Goal: Task Accomplishment & Management: Use online tool/utility

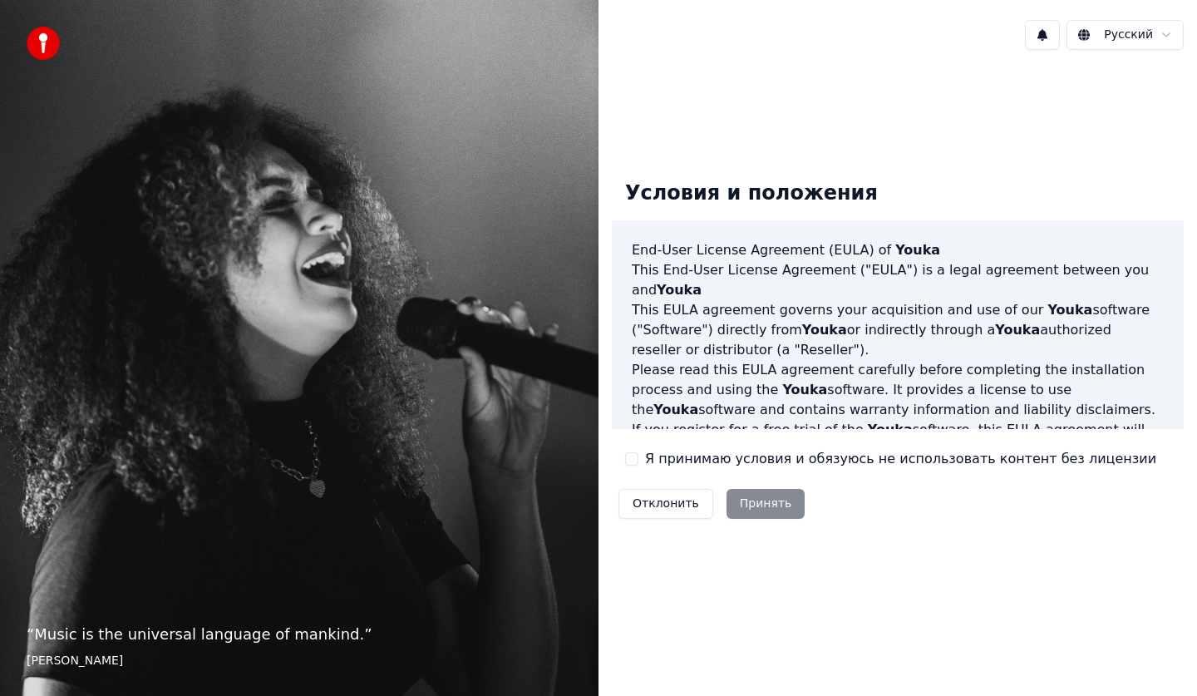
click at [774, 499] on div "Отклонить Принять" at bounding box center [711, 503] width 199 height 43
click at [763, 501] on div "Отклонить Принять" at bounding box center [711, 503] width 199 height 43
click at [779, 497] on div "Отклонить Принять" at bounding box center [711, 503] width 199 height 43
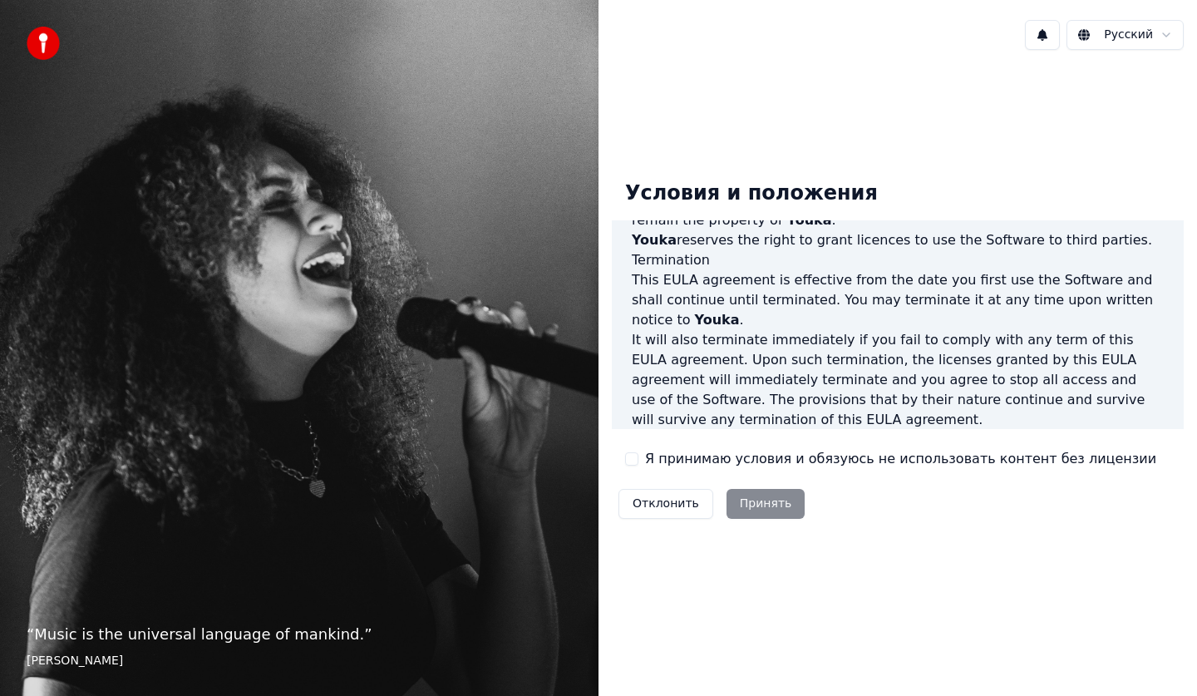
scroll to position [1008, 0]
click at [647, 459] on label "Я принимаю условия и обязуюсь не использовать контент без лицензии" at bounding box center [900, 459] width 511 height 20
click at [638, 459] on button "Я принимаю условия и обязуюсь не использовать контент без лицензии" at bounding box center [631, 458] width 13 height 13
click at [785, 491] on button "Принять" at bounding box center [765, 504] width 79 height 30
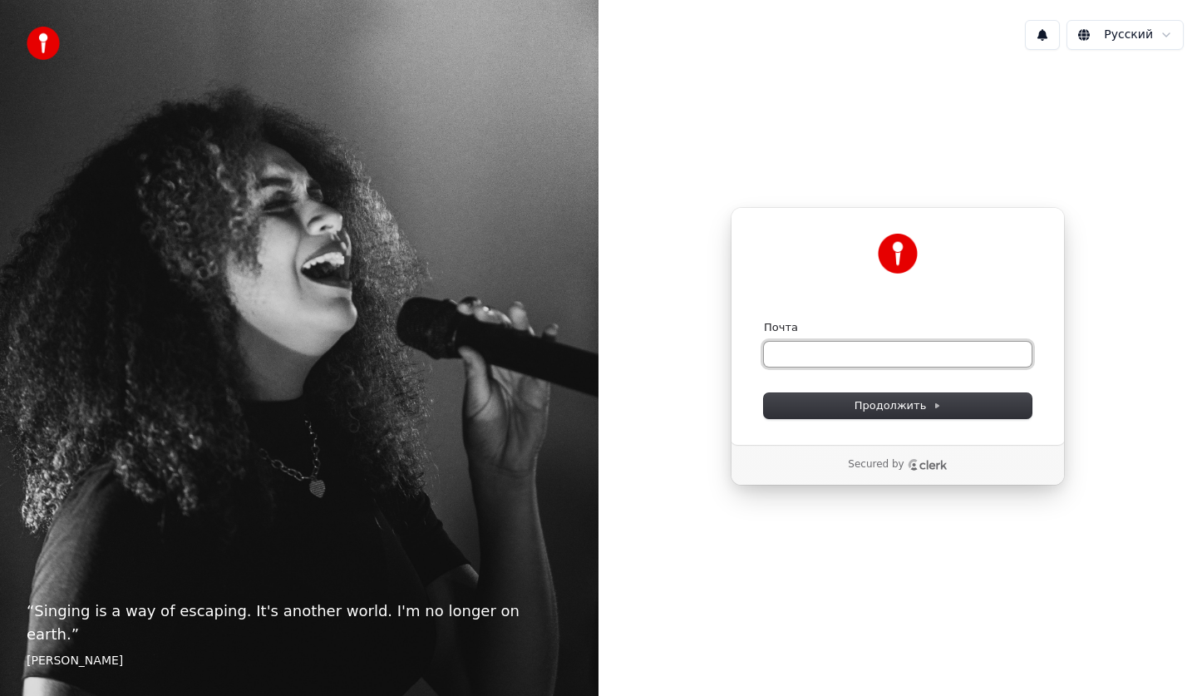
click at [822, 349] on input "Почта" at bounding box center [898, 354] width 268 height 25
click at [887, 340] on div "Почта" at bounding box center [898, 343] width 268 height 47
click at [887, 342] on input "Почта" at bounding box center [898, 354] width 268 height 25
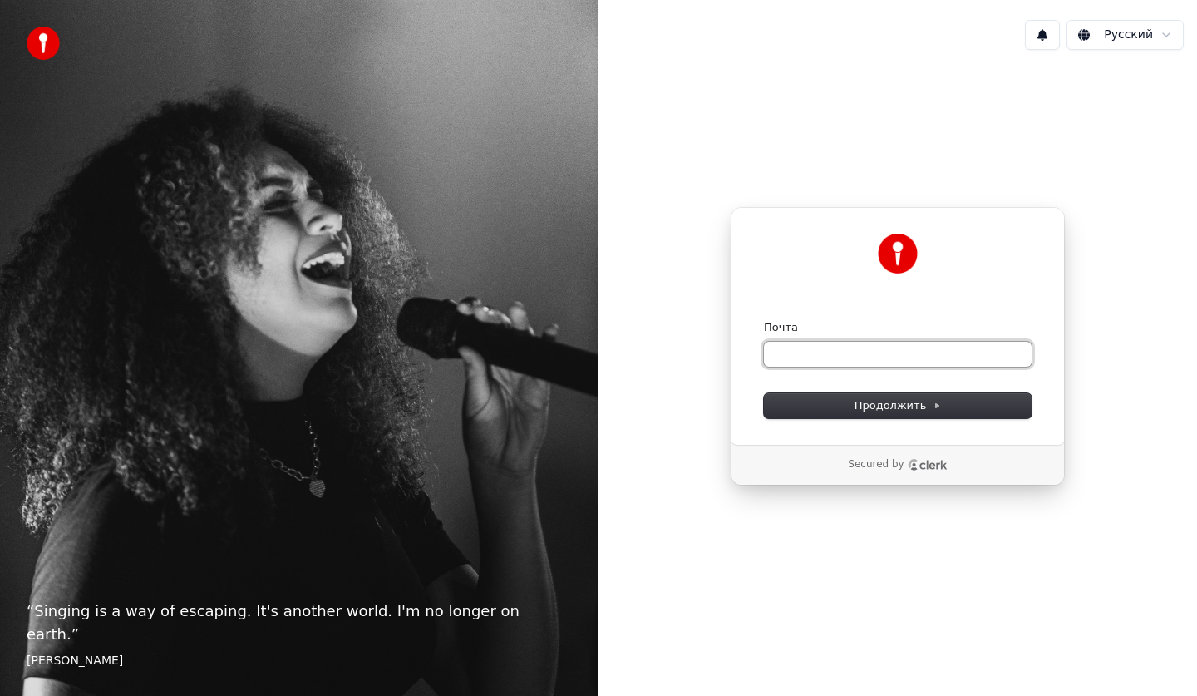
click at [877, 353] on input "Почта" at bounding box center [898, 354] width 268 height 25
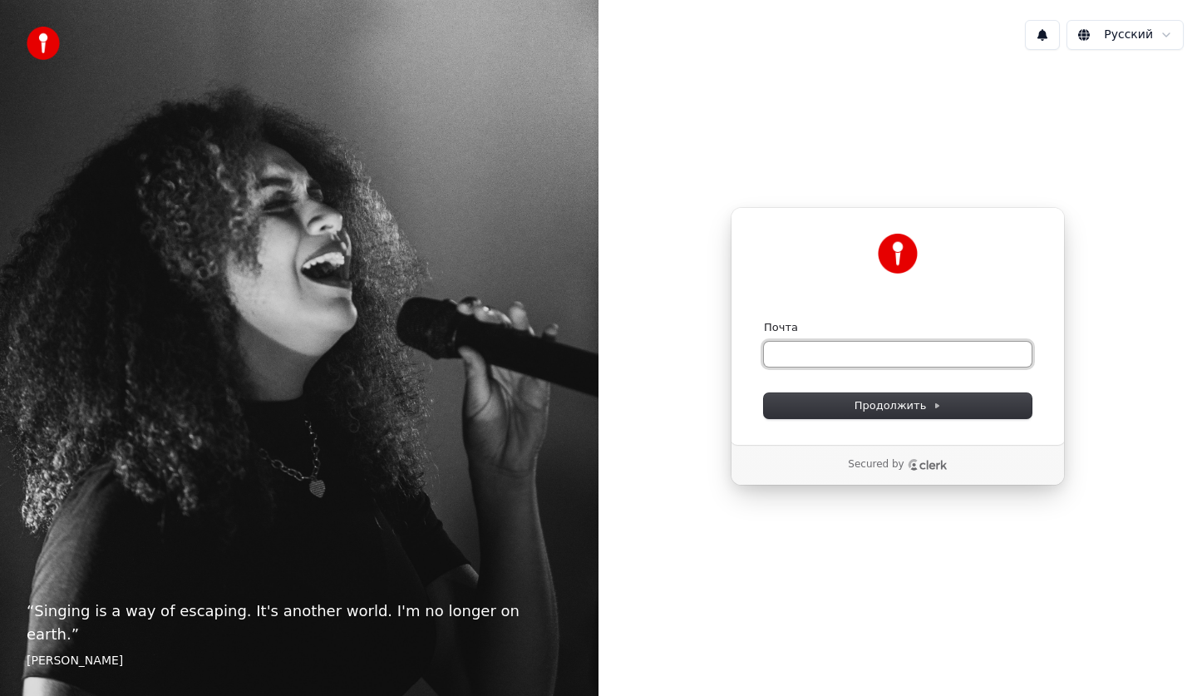
click at [877, 353] on input "Почта" at bounding box center [898, 354] width 268 height 25
click at [858, 369] on form "Почта Продолжить" at bounding box center [898, 369] width 268 height 98
click at [858, 361] on input "Почта" at bounding box center [898, 354] width 268 height 25
paste input "**********"
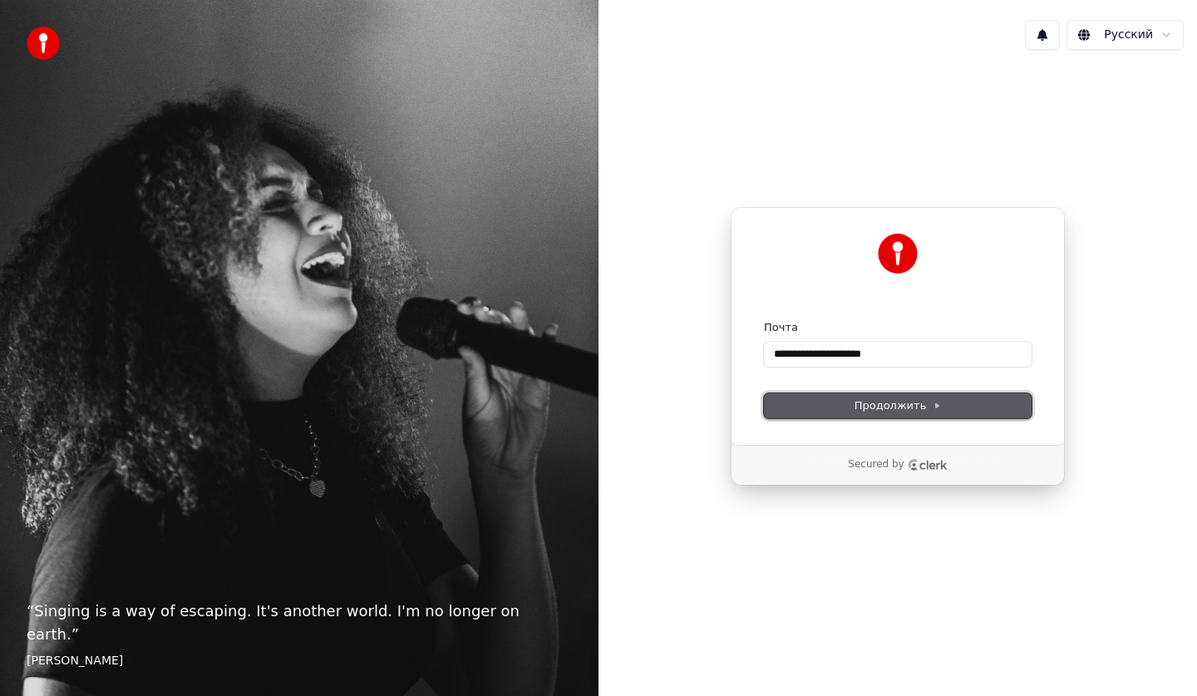
click at [853, 393] on button "Продолжить" at bounding box center [898, 405] width 268 height 25
type input "**********"
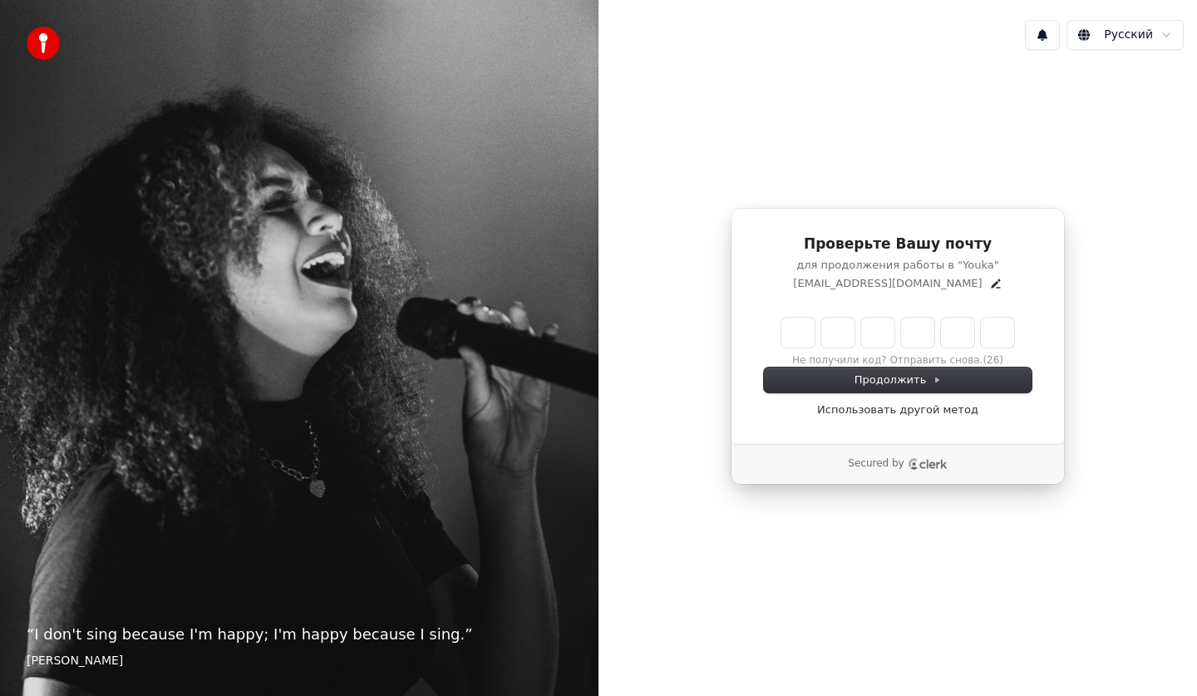
click at [808, 329] on input "Enter verification code" at bounding box center [897, 332] width 233 height 30
click at [936, 559] on div "Проверьте Вашу почту для продолжения работы в "Youka" arturravat@icloud.com Не …" at bounding box center [897, 346] width 598 height 566
click at [796, 323] on input "Enter verification code" at bounding box center [914, 332] width 266 height 30
click at [813, 326] on input "Enter verification code" at bounding box center [914, 332] width 266 height 30
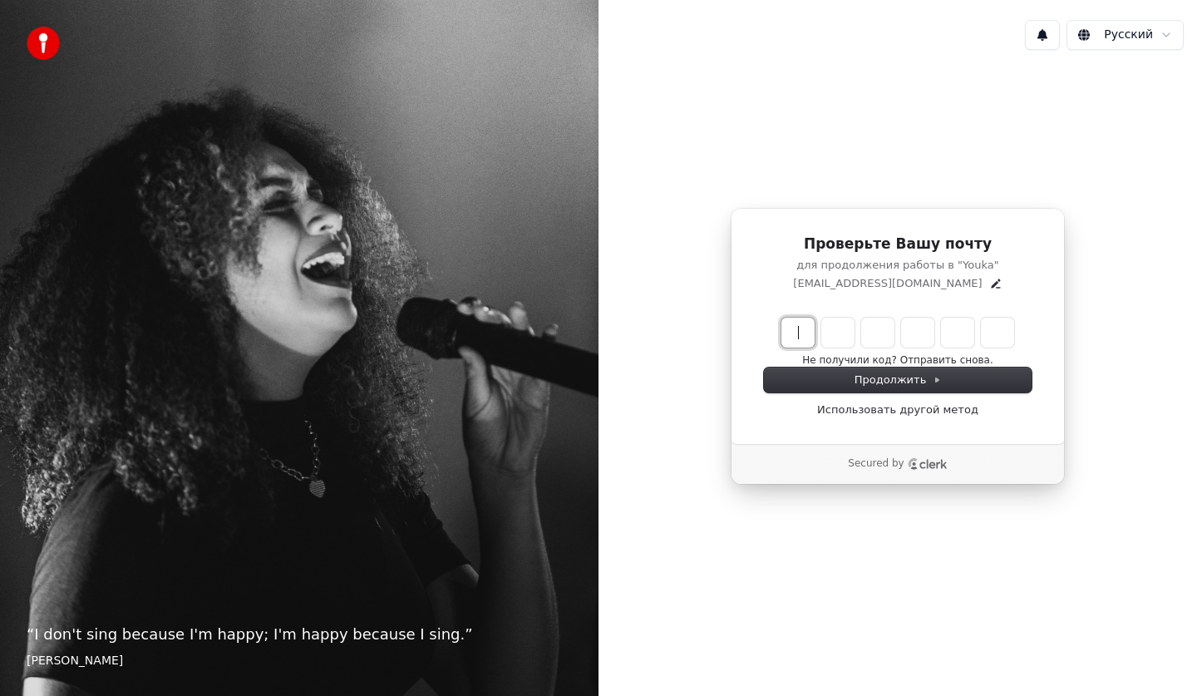
click at [813, 326] on input "Enter verification code" at bounding box center [914, 332] width 266 height 30
click at [813, 325] on input "Enter verification code" at bounding box center [914, 332] width 266 height 30
click at [812, 325] on input "Enter verification code" at bounding box center [914, 332] width 266 height 30
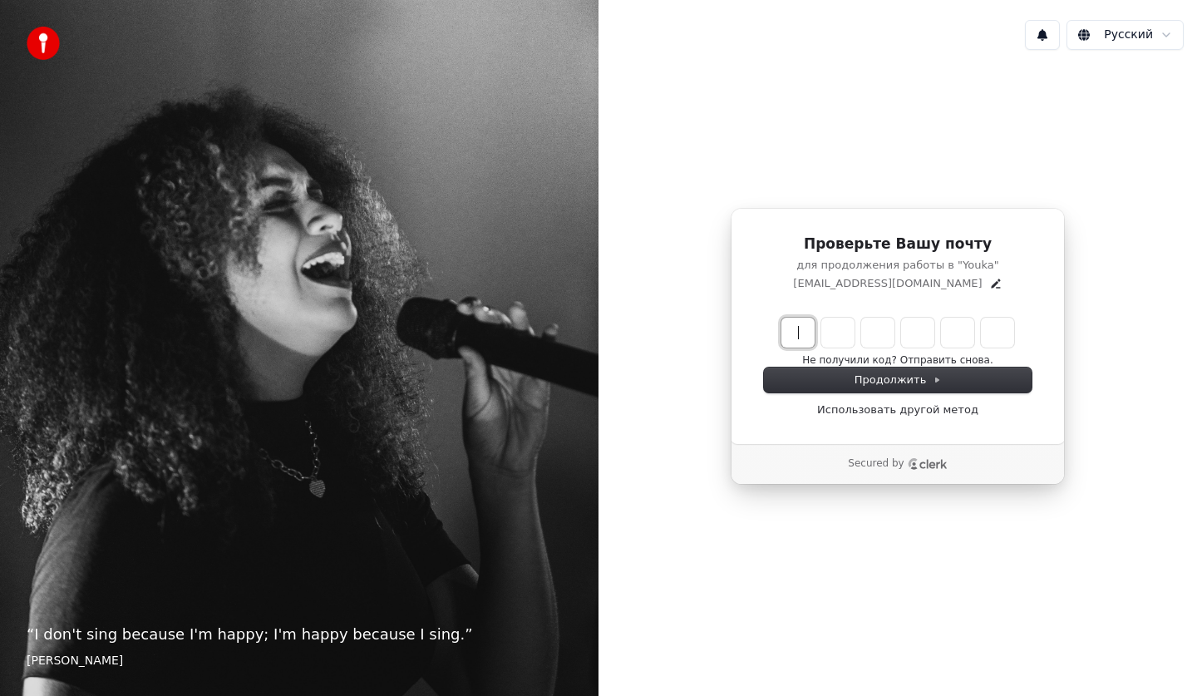
click at [812, 325] on input "Enter verification code" at bounding box center [914, 332] width 266 height 30
click at [800, 325] on input "Enter verification code" at bounding box center [914, 332] width 266 height 30
click at [800, 326] on input "Enter verification code" at bounding box center [914, 332] width 266 height 30
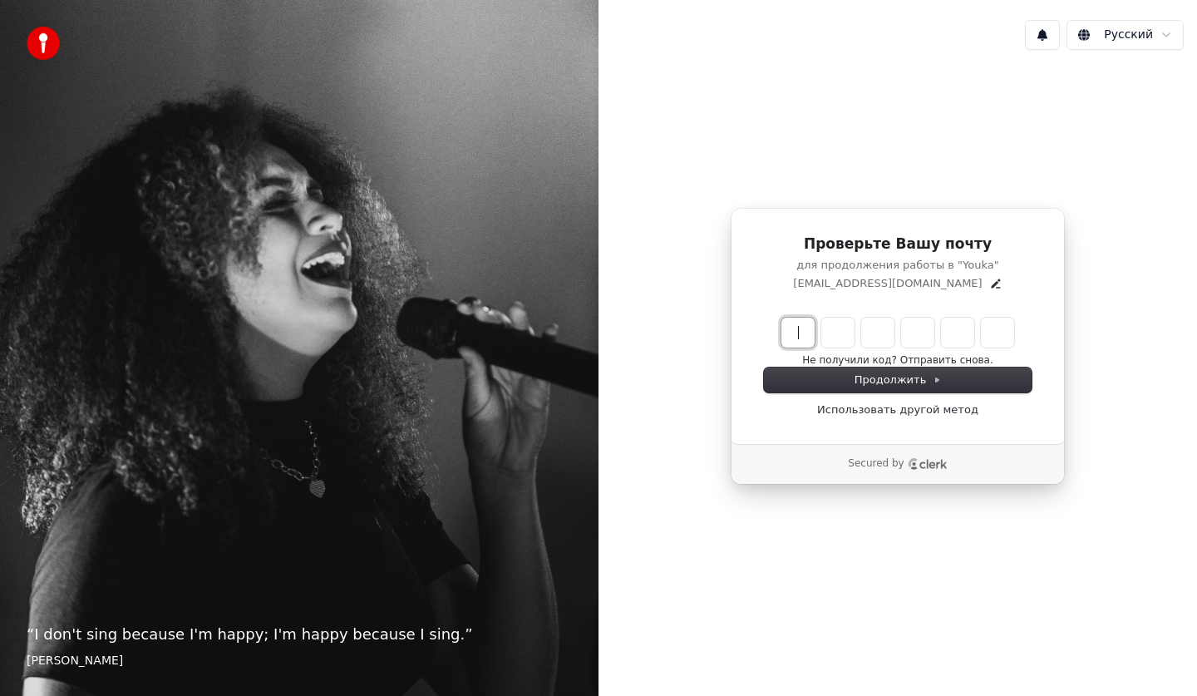
click at [800, 326] on input "Enter verification code" at bounding box center [914, 332] width 266 height 30
click at [804, 330] on input "Enter verification code" at bounding box center [914, 332] width 266 height 30
type input "******"
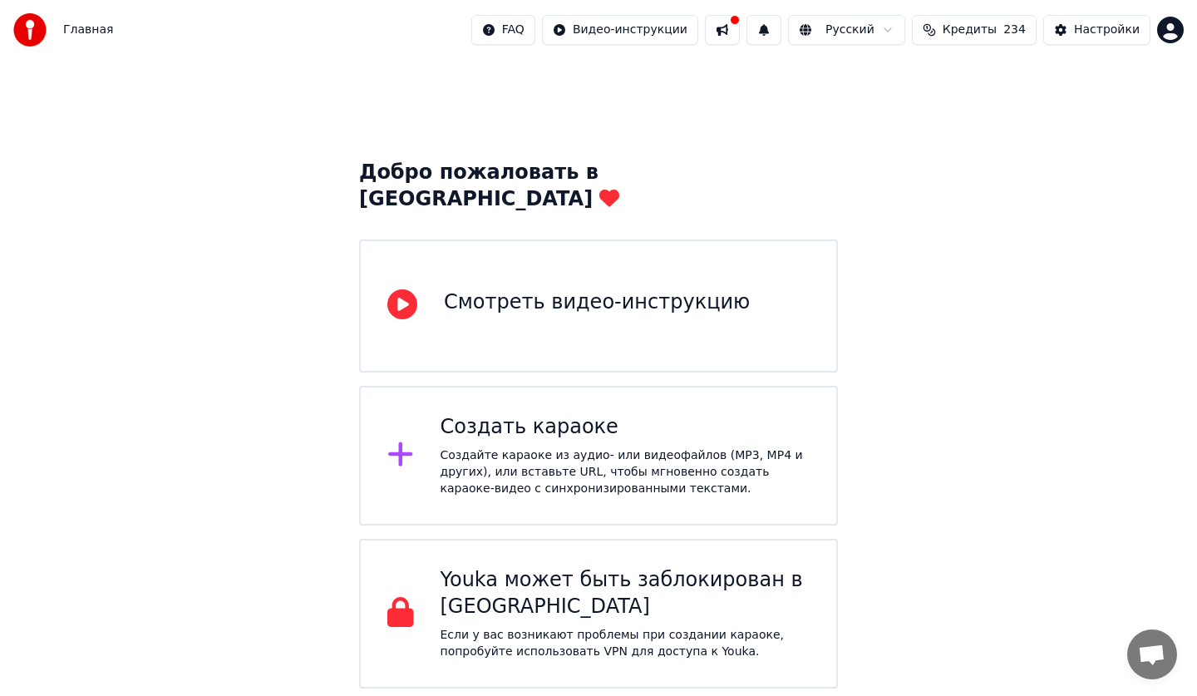
click at [402, 439] on icon at bounding box center [400, 454] width 27 height 30
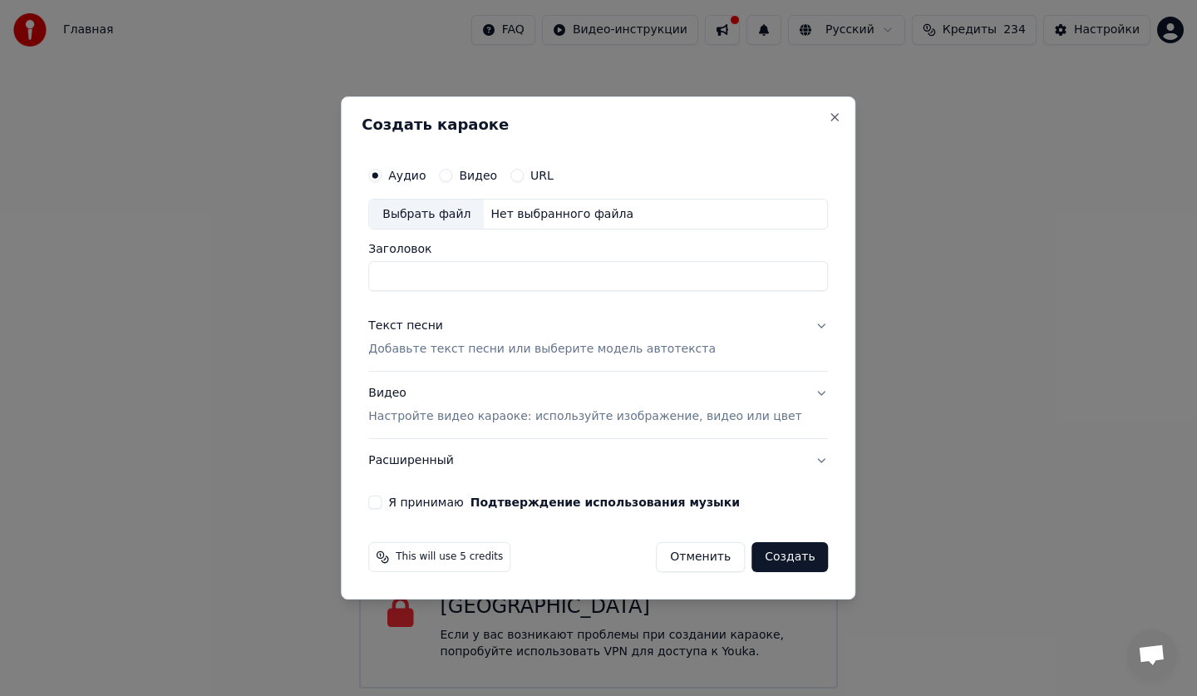
click at [803, 106] on div "Создать караоке Аудио Видео URL Выбрать файл Нет выбранного файла Заголовок Тек…" at bounding box center [598, 348] width 514 height 504
click at [828, 115] on button "Close" at bounding box center [834, 117] width 13 height 13
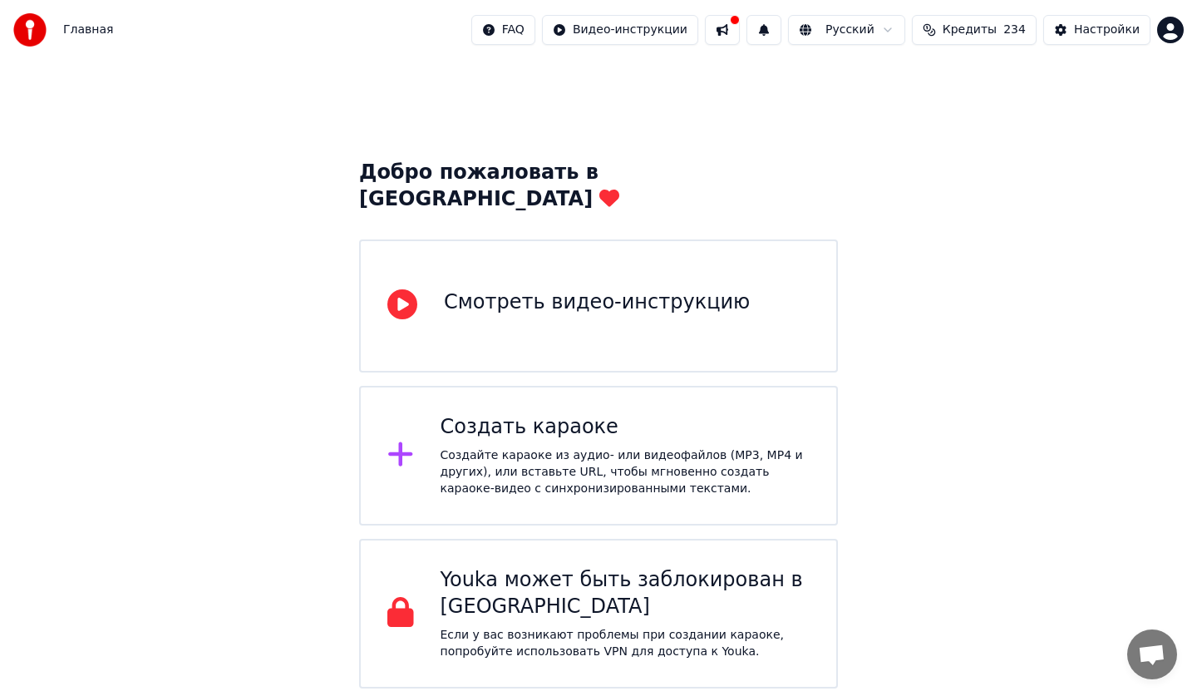
click at [22, 36] on img at bounding box center [29, 29] width 33 height 33
click at [40, 26] on img at bounding box center [29, 29] width 33 height 33
click at [1119, 22] on div "Настройки" at bounding box center [1107, 30] width 66 height 17
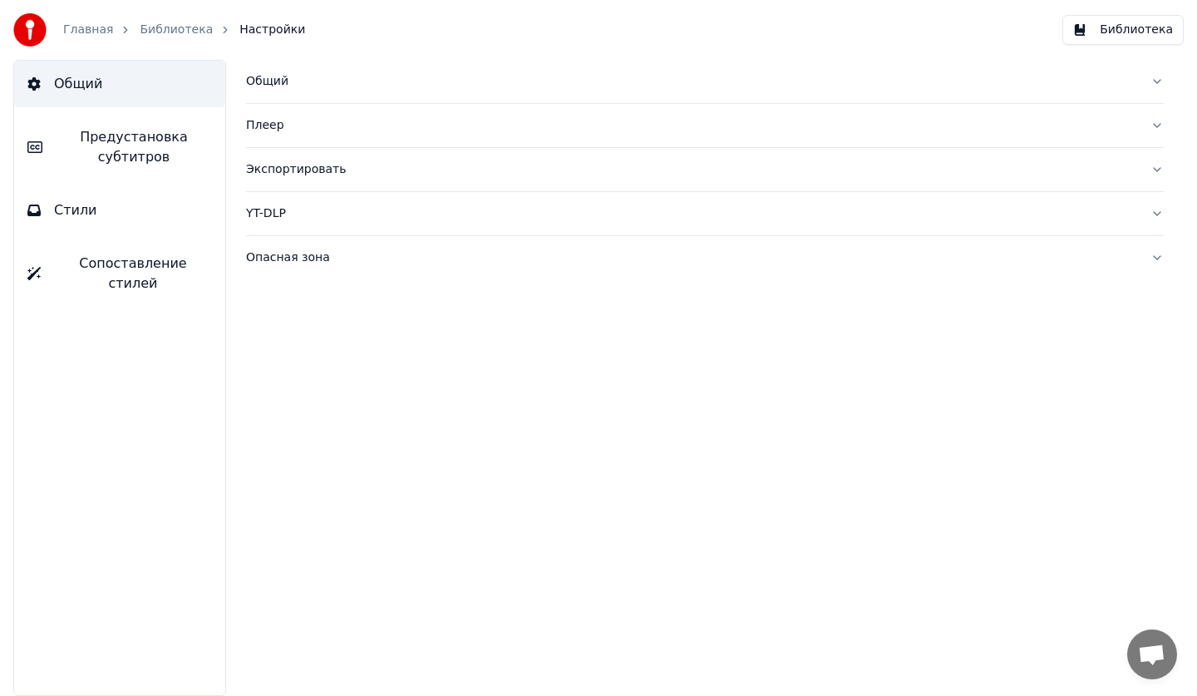
click at [22, 35] on img at bounding box center [29, 29] width 33 height 33
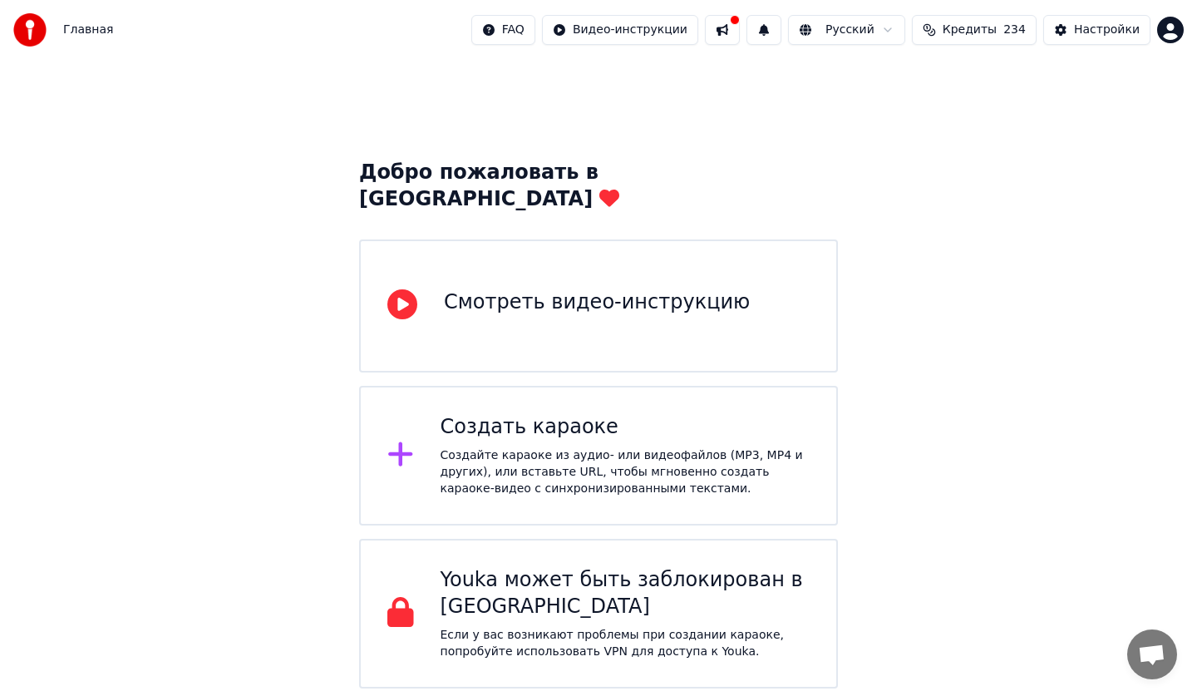
click at [402, 442] on icon at bounding box center [400, 454] width 24 height 24
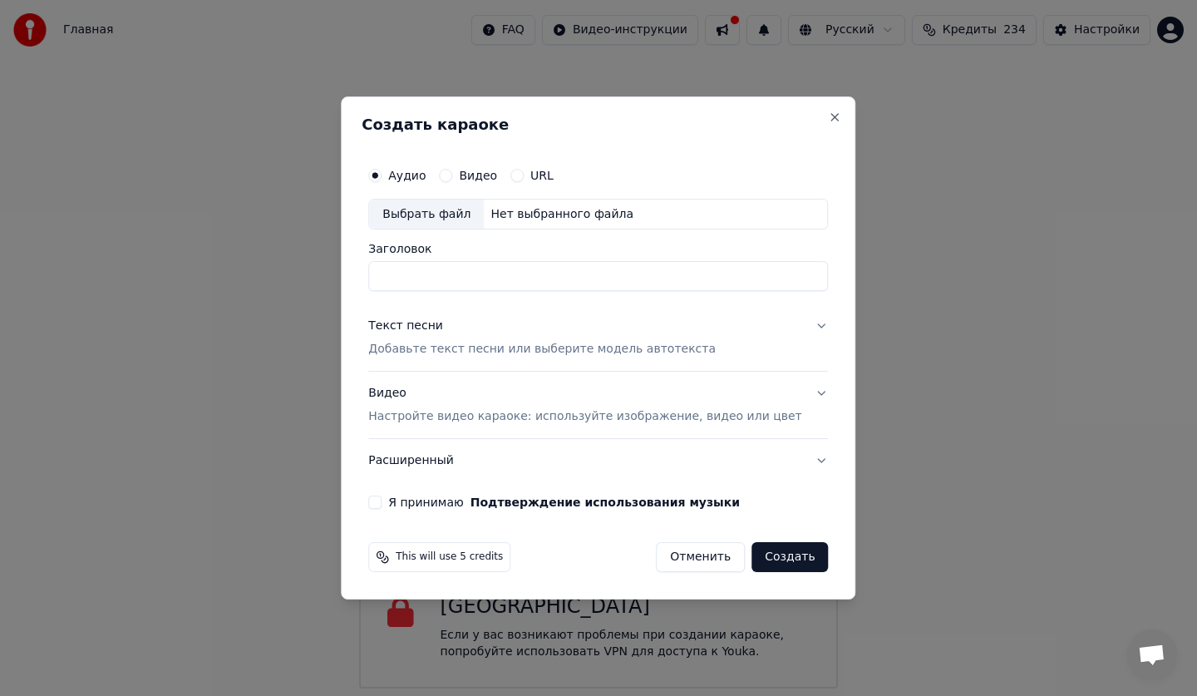
click at [561, 276] on input "Заголовок" at bounding box center [598, 277] width 460 height 30
click at [507, 270] on input "Заголовок" at bounding box center [598, 277] width 460 height 30
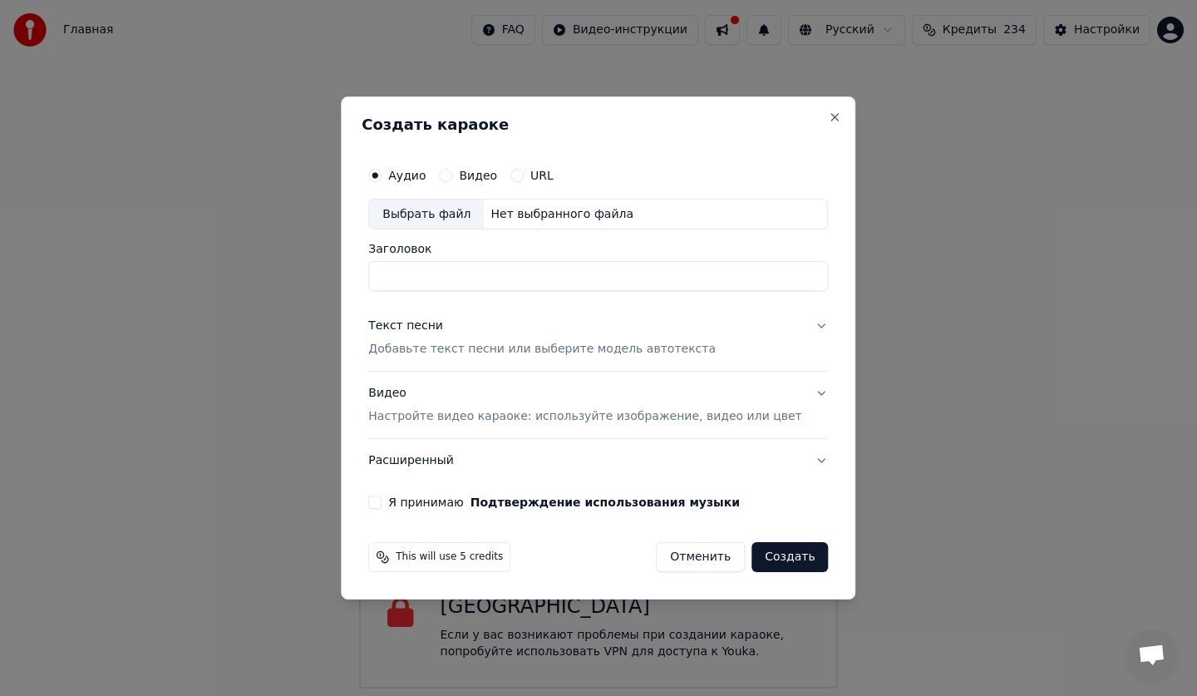
click at [768, 278] on input "Заголовок" at bounding box center [598, 277] width 460 height 30
click at [526, 280] on input "Заголовок" at bounding box center [598, 277] width 460 height 30
click at [527, 279] on input "Заголовок" at bounding box center [598, 277] width 460 height 30
click at [485, 287] on input "Заголовок" at bounding box center [598, 277] width 460 height 30
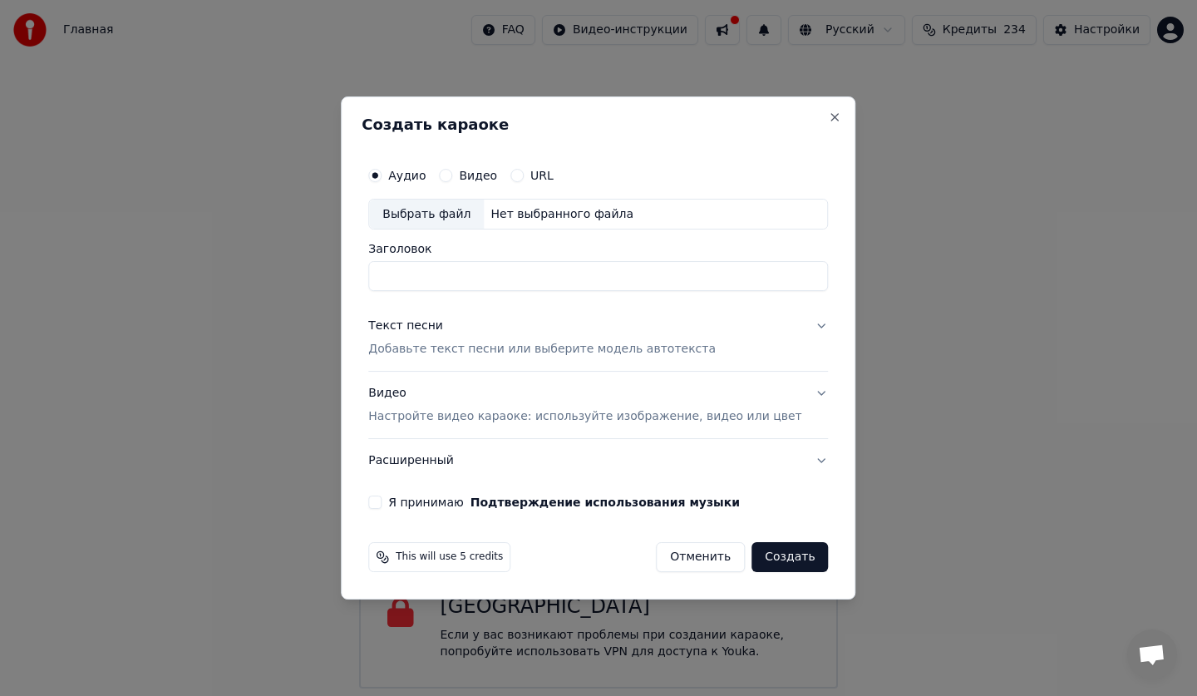
click at [487, 276] on input "Заголовок" at bounding box center [598, 277] width 460 height 30
click at [478, 209] on div "Выбрать файл" at bounding box center [426, 214] width 115 height 30
click at [427, 416] on p "Настройте видео караоке: используйте изображение, видео или цвет" at bounding box center [584, 416] width 433 height 17
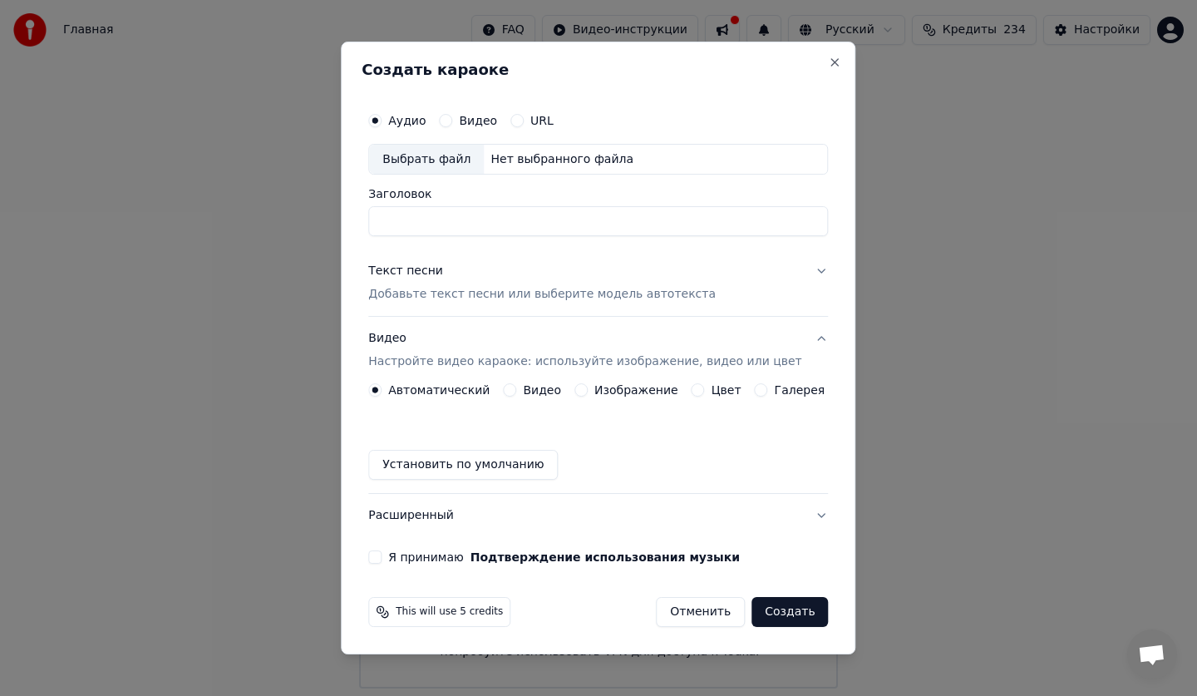
click at [536, 394] on label "Видео" at bounding box center [542, 390] width 38 height 12
click at [516, 394] on button "Видео" at bounding box center [509, 389] width 13 height 13
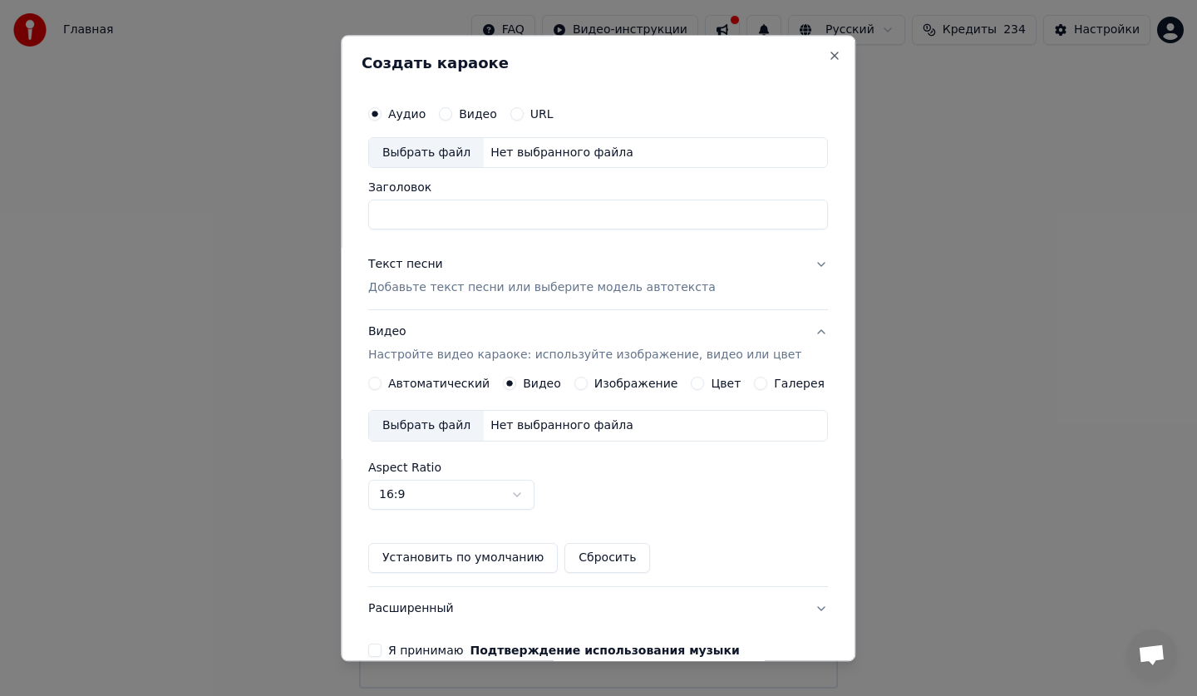
click at [462, 420] on div "Выбрать файл" at bounding box center [426, 426] width 115 height 30
click at [431, 217] on input "Заголовок" at bounding box center [598, 215] width 460 height 30
click at [478, 116] on label "Видео" at bounding box center [478, 114] width 38 height 12
click at [452, 116] on button "Видео" at bounding box center [445, 113] width 13 height 13
click at [416, 108] on label "Аудио" at bounding box center [406, 114] width 37 height 12
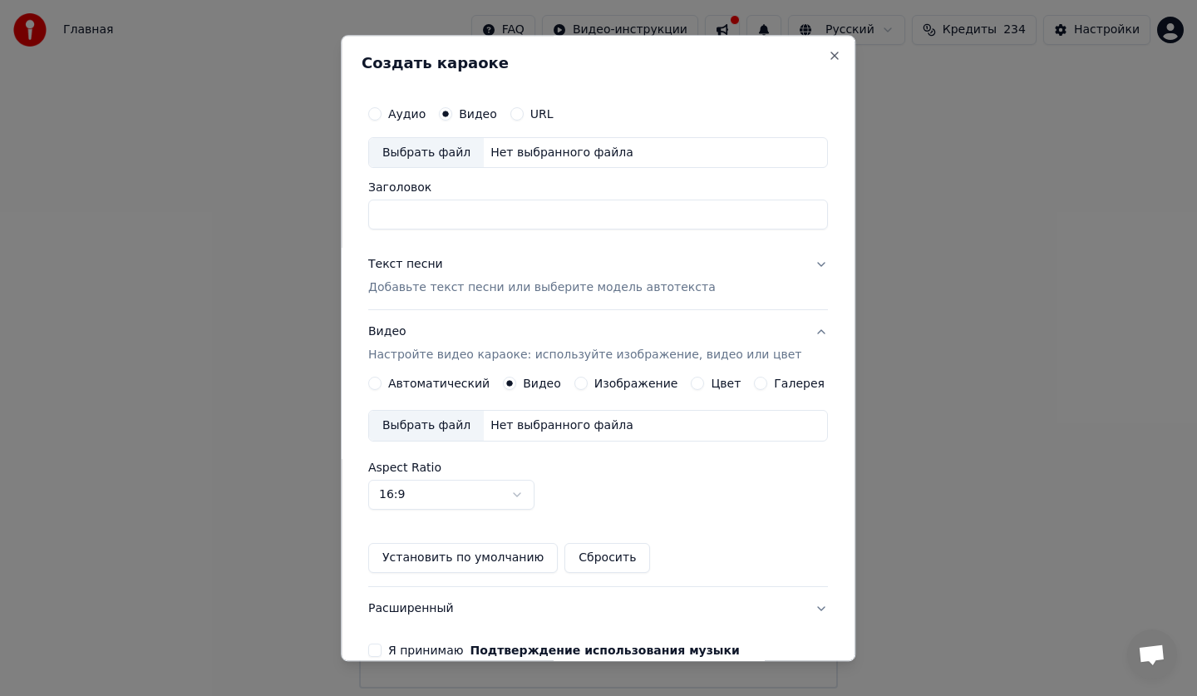
click at [381, 107] on button "Аудио" at bounding box center [374, 113] width 13 height 13
click at [483, 108] on label "Видео" at bounding box center [478, 114] width 38 height 12
click at [452, 107] on button "Видео" at bounding box center [445, 113] width 13 height 13
click at [490, 112] on label "Видео" at bounding box center [478, 114] width 38 height 12
click at [452, 112] on button "Видео" at bounding box center [445, 113] width 13 height 13
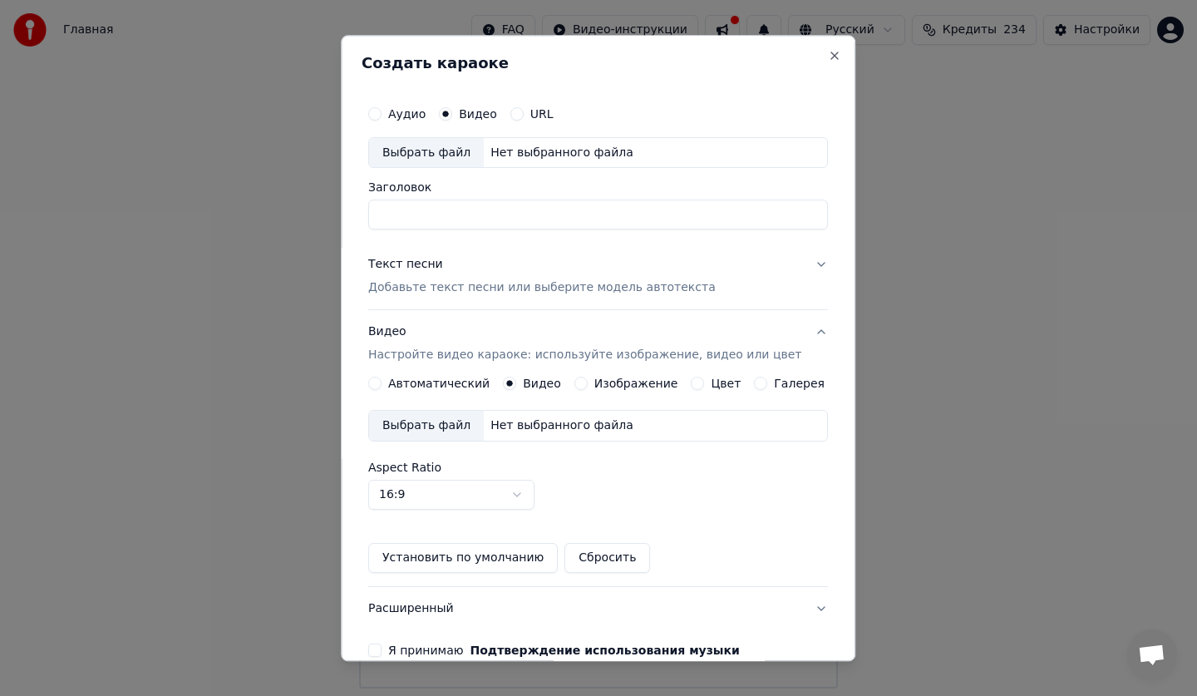
click at [419, 110] on label "Аудио" at bounding box center [406, 114] width 37 height 12
click at [381, 110] on button "Аудио" at bounding box center [374, 113] width 13 height 13
click at [482, 101] on div "Аудио Видео URL" at bounding box center [598, 113] width 460 height 33
click at [481, 117] on label "Видео" at bounding box center [478, 114] width 38 height 12
click at [452, 117] on button "Видео" at bounding box center [445, 113] width 13 height 13
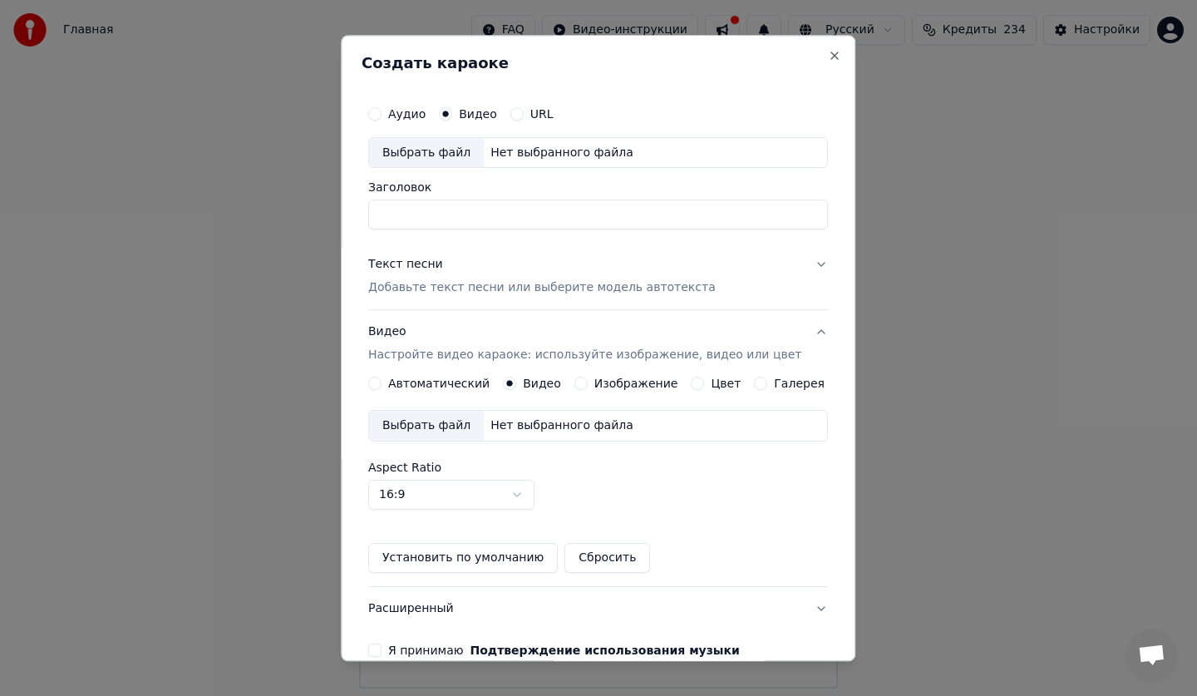
click at [453, 209] on input "Заголовок" at bounding box center [598, 215] width 460 height 30
click at [420, 113] on label "Аудио" at bounding box center [406, 114] width 37 height 12
click at [381, 113] on button "Аудио" at bounding box center [374, 113] width 13 height 13
click at [445, 222] on input "Заголовок" at bounding box center [598, 215] width 460 height 30
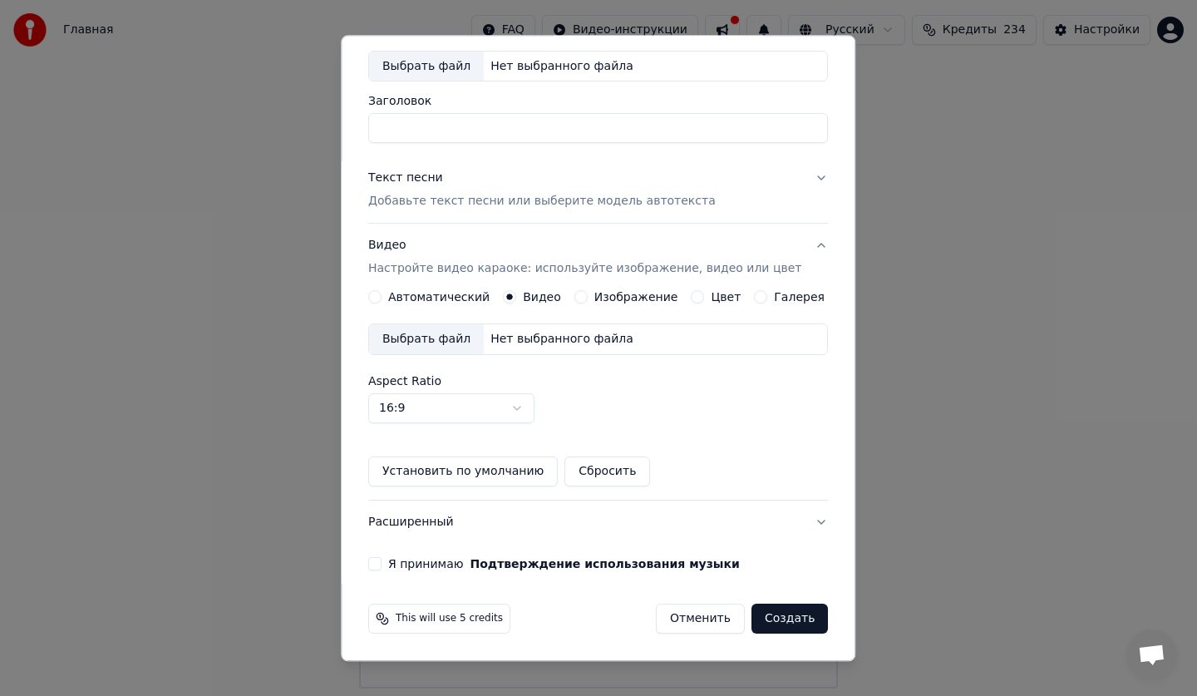
click at [434, 415] on button "16:9" at bounding box center [451, 409] width 166 height 30
click at [434, 415] on body "Главная FAQ Видео-инструкции Русский Кредиты 234 Настройки Добро пожаловать в Y…" at bounding box center [598, 344] width 1197 height 688
click at [536, 409] on body "Главная FAQ Видео-инструкции Русский Кредиты 234 Настройки Добро пожаловать в Y…" at bounding box center [598, 344] width 1197 height 688
click at [612, 297] on body "Главная FAQ Видео-инструкции Русский Кредиты 234 Настройки Добро пожаловать в Y…" at bounding box center [598, 344] width 1197 height 688
click at [472, 292] on label "Автоматический" at bounding box center [438, 298] width 101 height 12
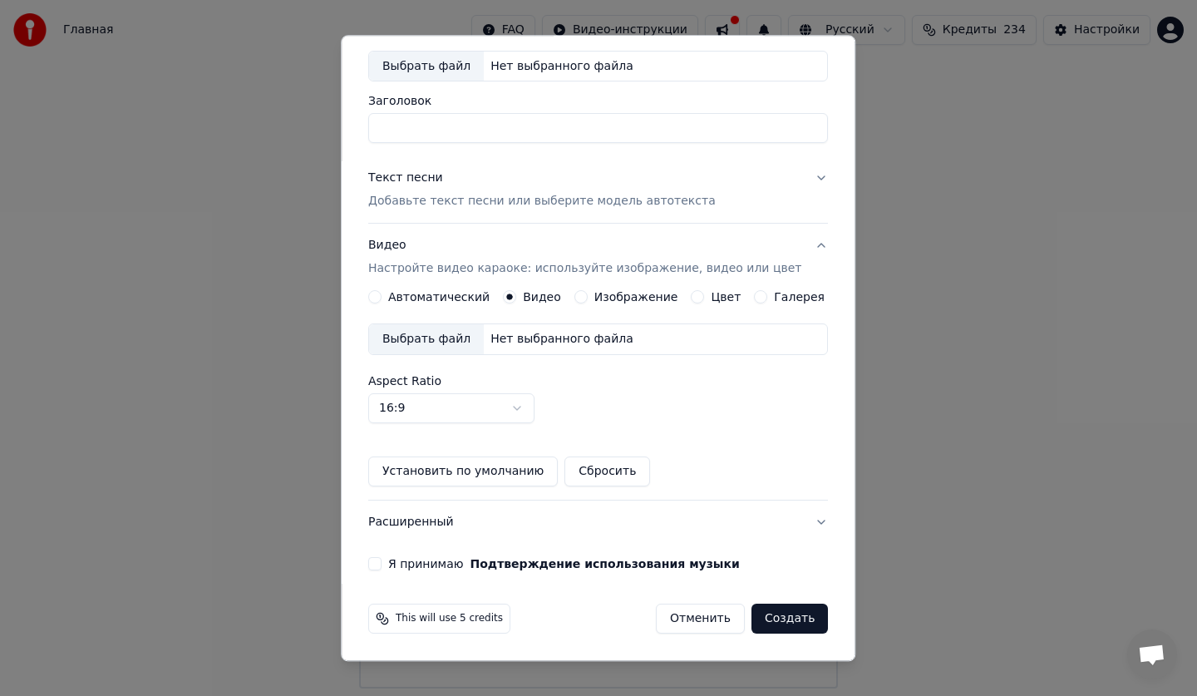
click at [381, 291] on button "Автоматический" at bounding box center [374, 297] width 13 height 13
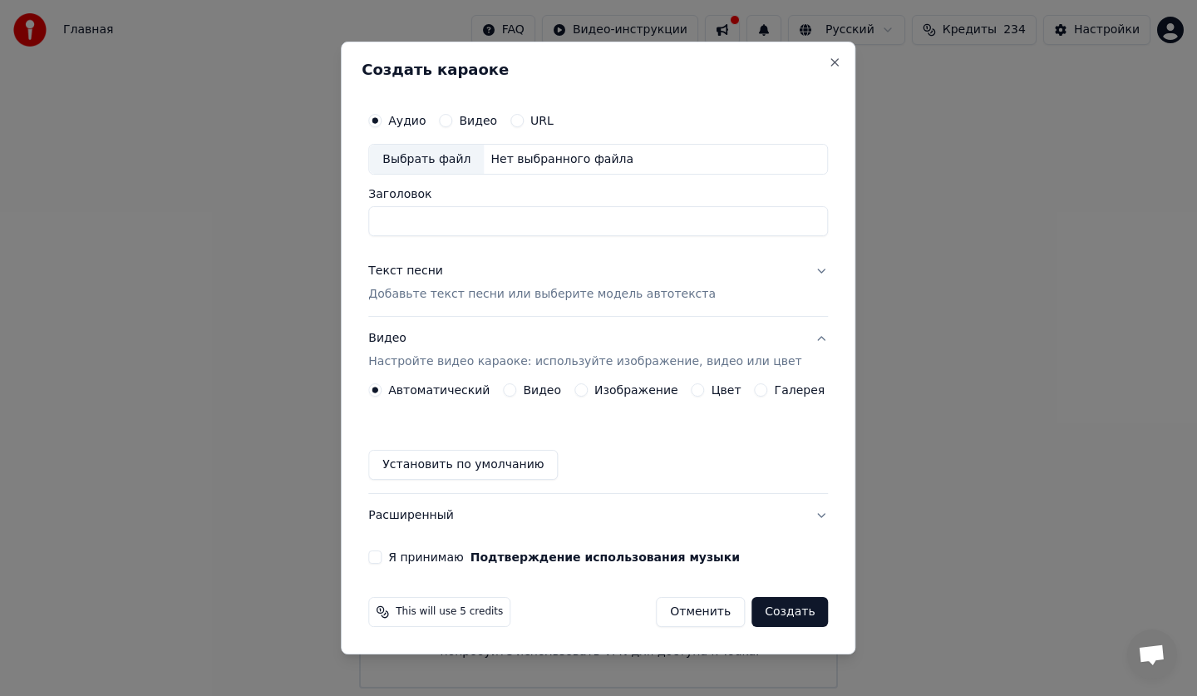
scroll to position [0, 0]
click at [491, 115] on label "Видео" at bounding box center [478, 121] width 38 height 12
click at [452, 114] on button "Видео" at bounding box center [445, 120] width 13 height 13
click at [711, 388] on label "Цвет" at bounding box center [726, 390] width 30 height 12
click at [705, 388] on button "Цвет" at bounding box center [697, 389] width 13 height 13
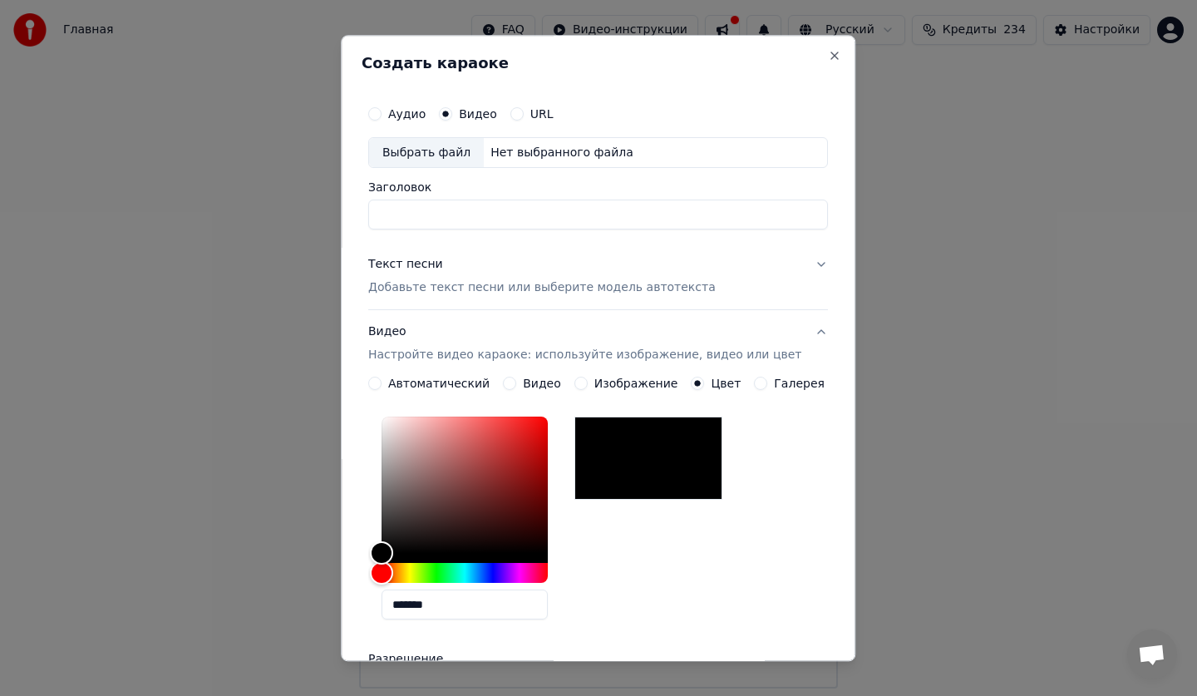
click at [681, 445] on div at bounding box center [648, 458] width 148 height 83
click at [396, 554] on div "Color" at bounding box center [384, 553] width 26 height 26
click at [661, 461] on div at bounding box center [648, 458] width 148 height 83
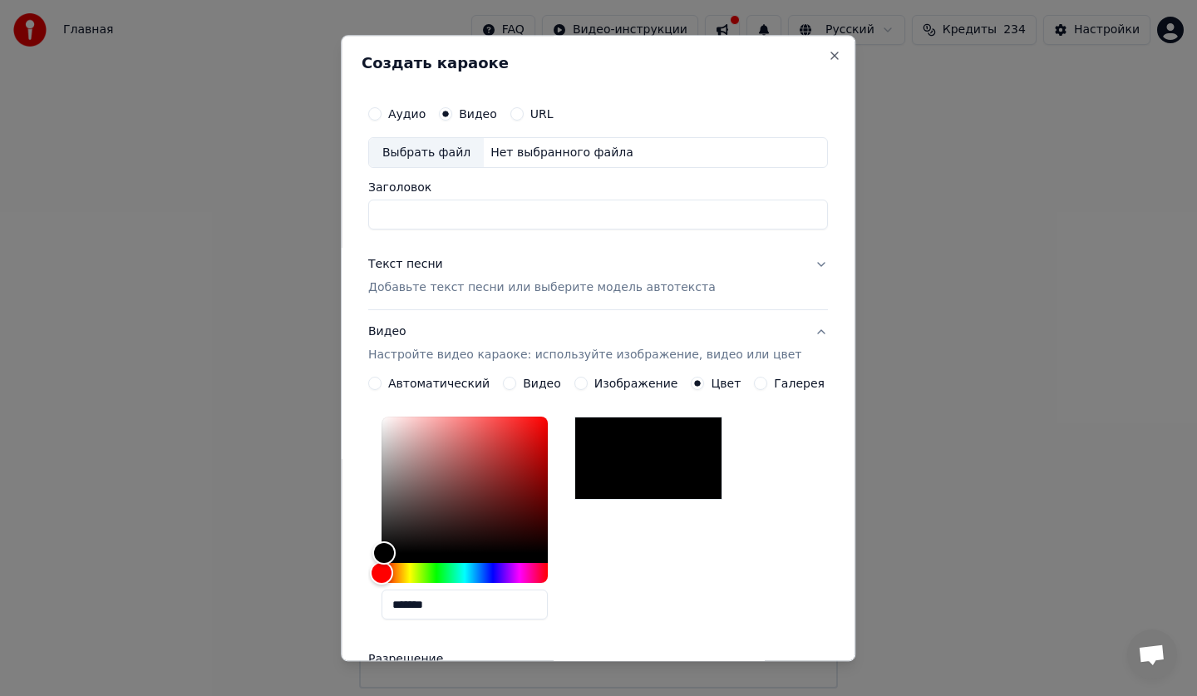
click at [642, 468] on div at bounding box center [648, 458] width 148 height 83
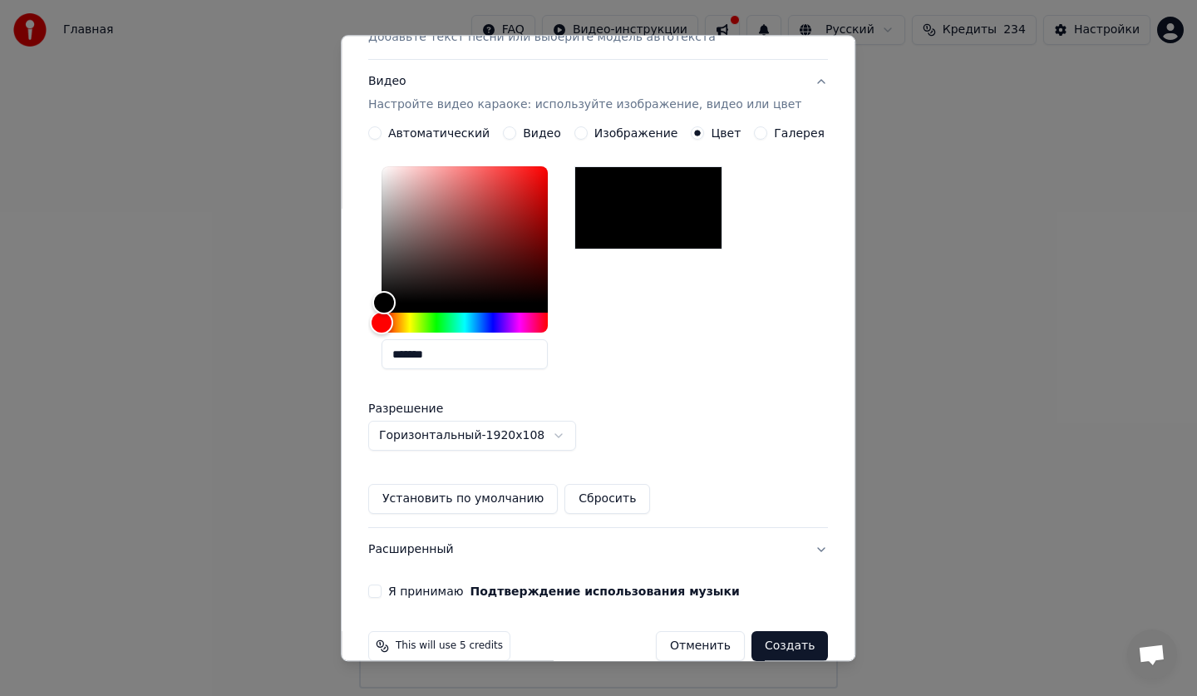
scroll to position [278, 0]
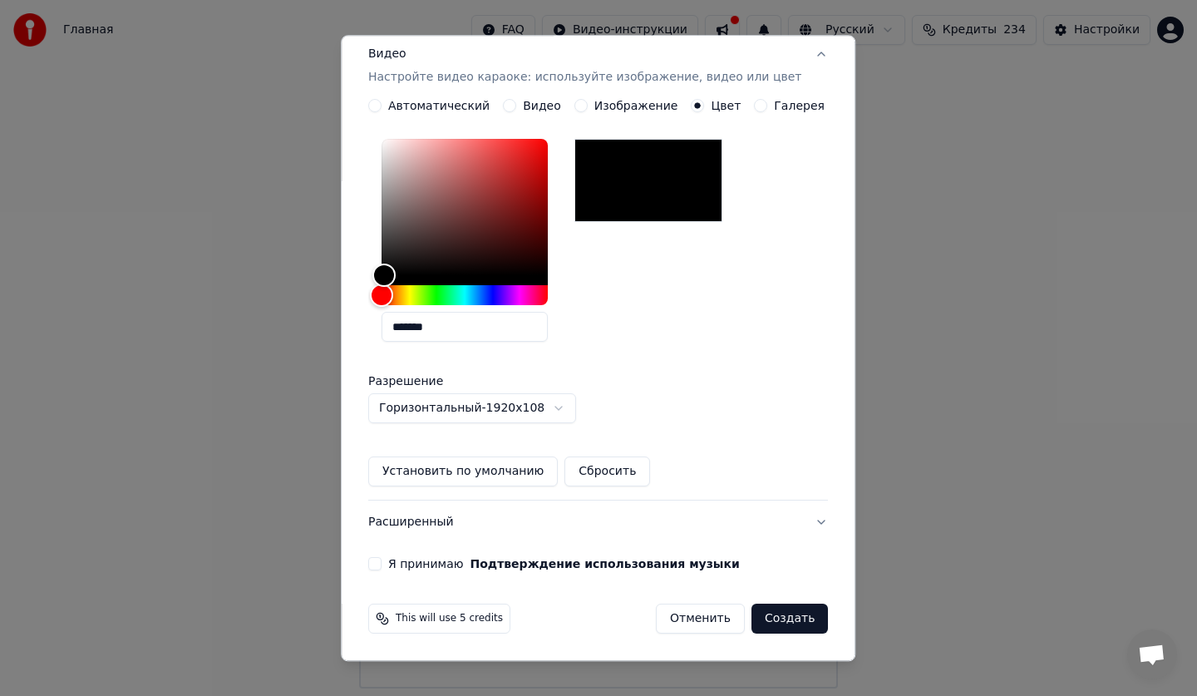
click at [525, 410] on body "Главная FAQ Видео-инструкции Русский Кредиты 234 Настройки Добро пожаловать в Y…" at bounding box center [598, 344] width 1197 height 688
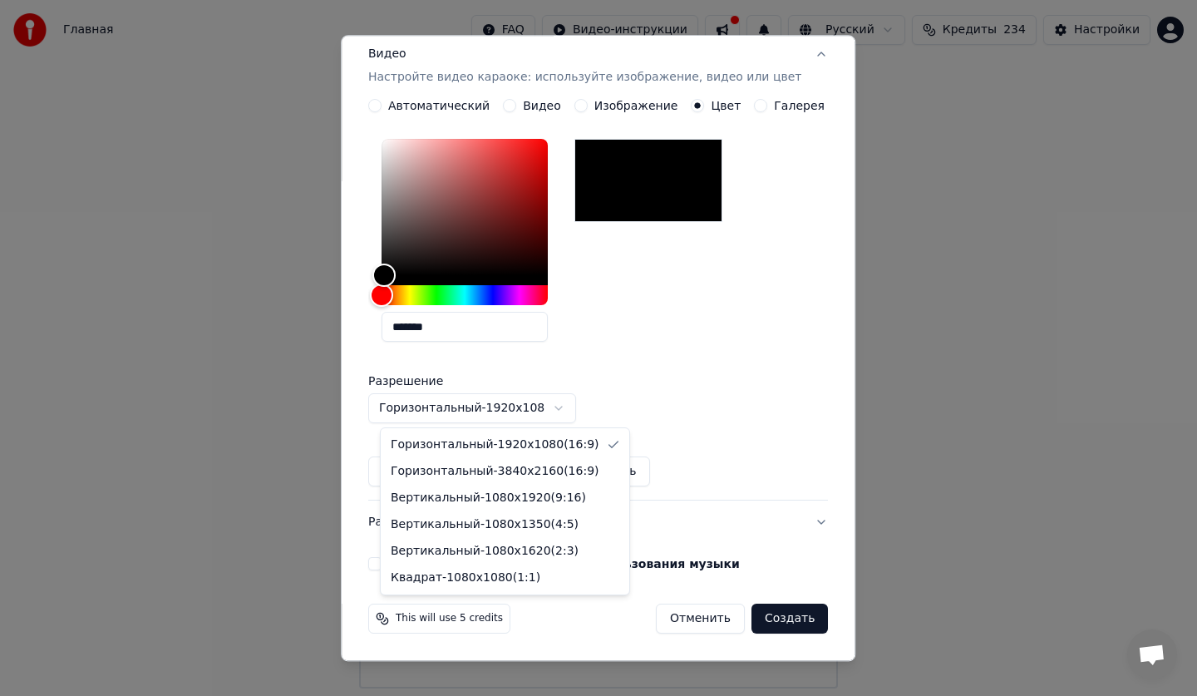
select select "*********"
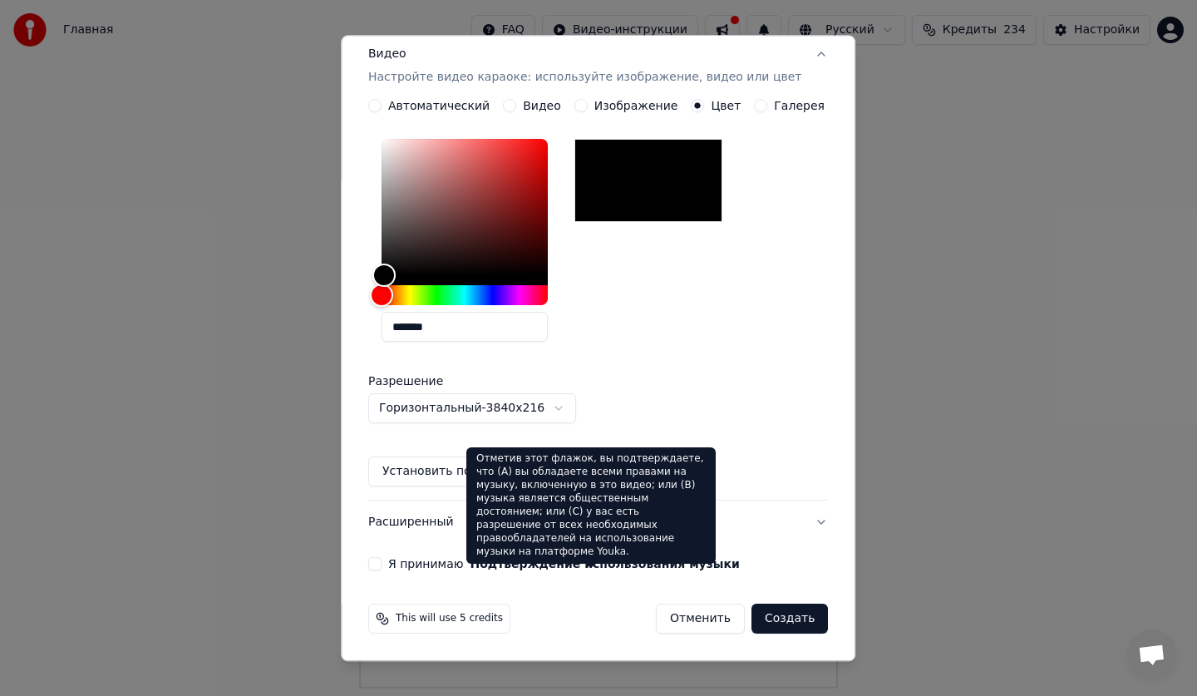
click at [533, 567] on button "Подтверждение использования музыки" at bounding box center [604, 564] width 269 height 12
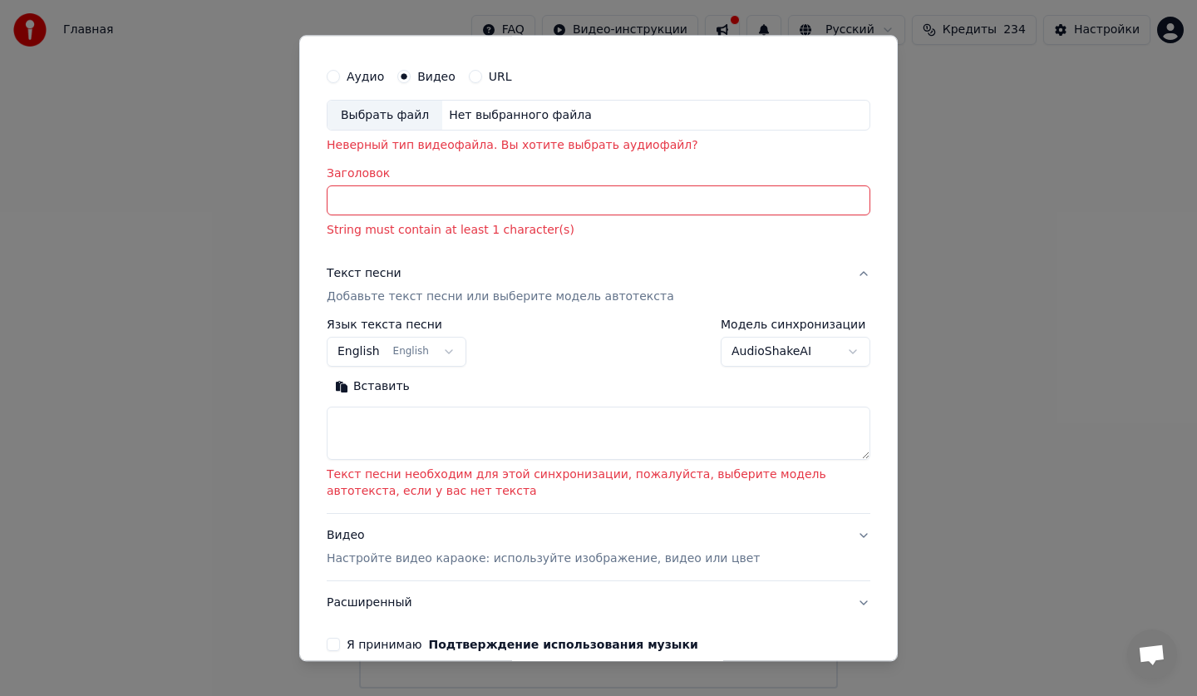
scroll to position [0, 0]
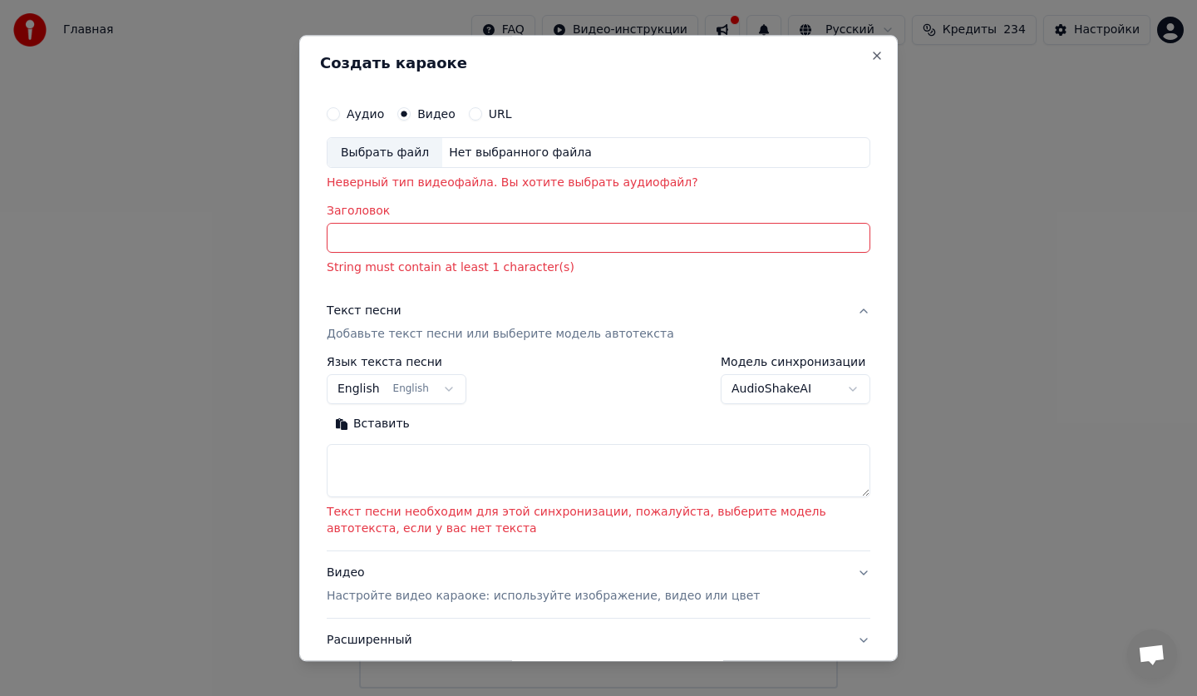
click at [854, 56] on h2 "Создать караоке" at bounding box center [598, 63] width 557 height 15
click at [870, 55] on button "Close" at bounding box center [876, 55] width 13 height 13
select select
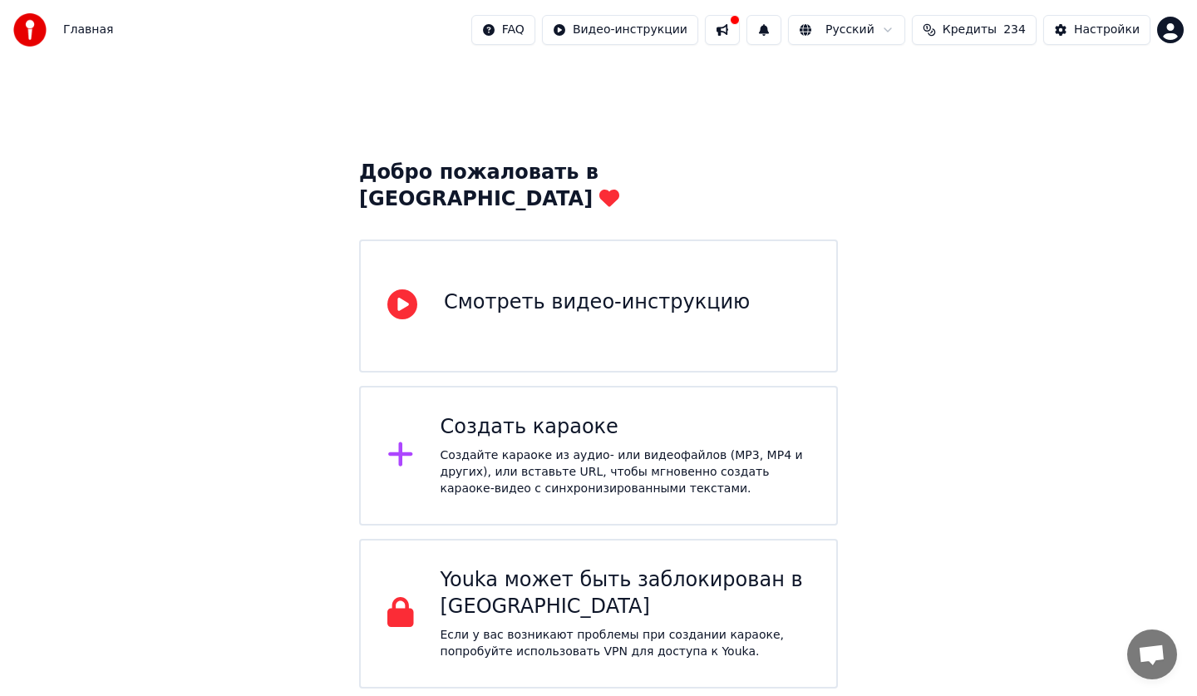
click at [416, 439] on div at bounding box center [407, 455] width 40 height 33
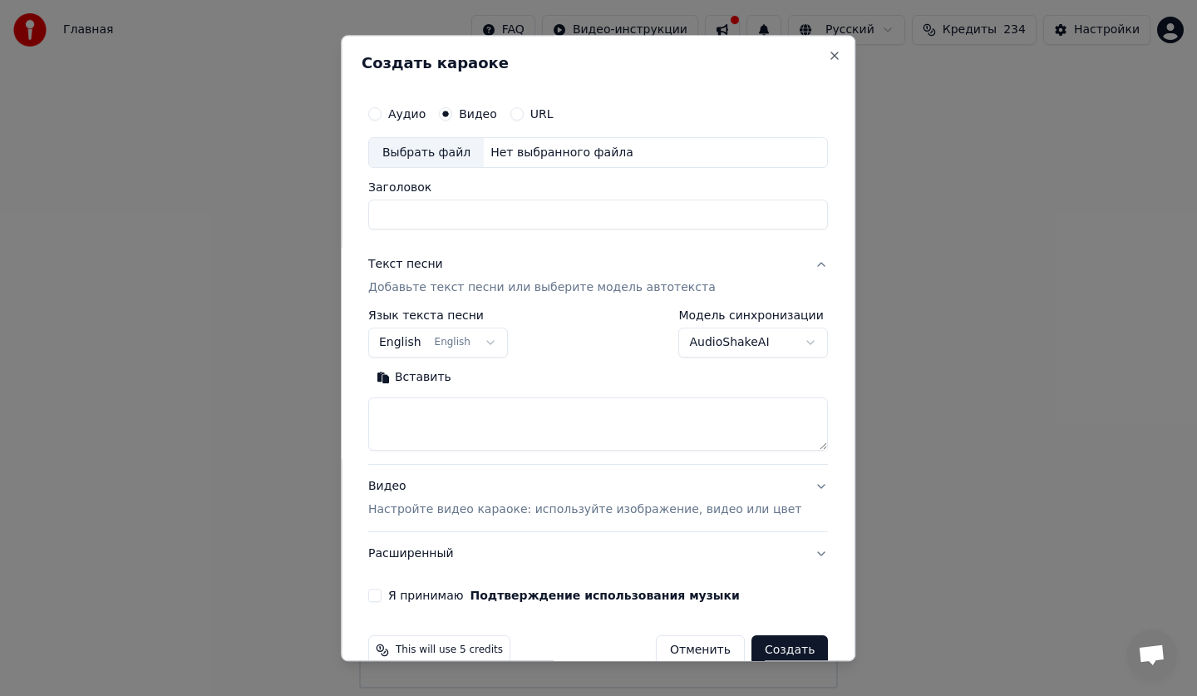
click at [464, 343] on button "English English" at bounding box center [438, 343] width 140 height 30
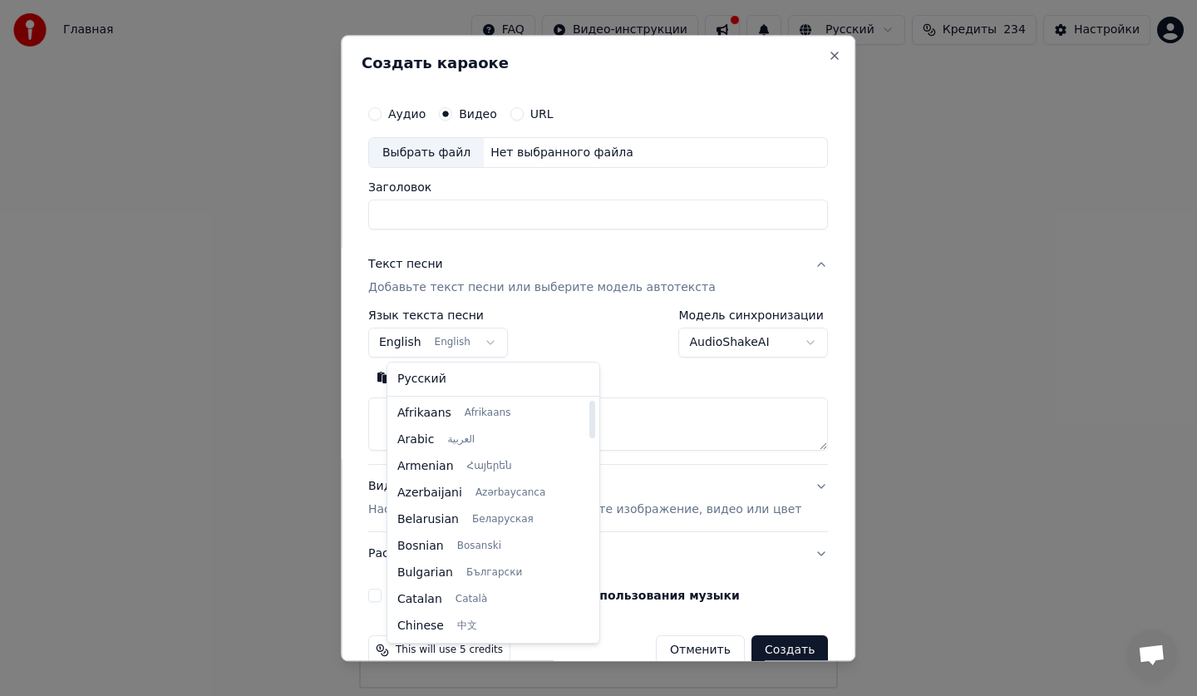
select select "**"
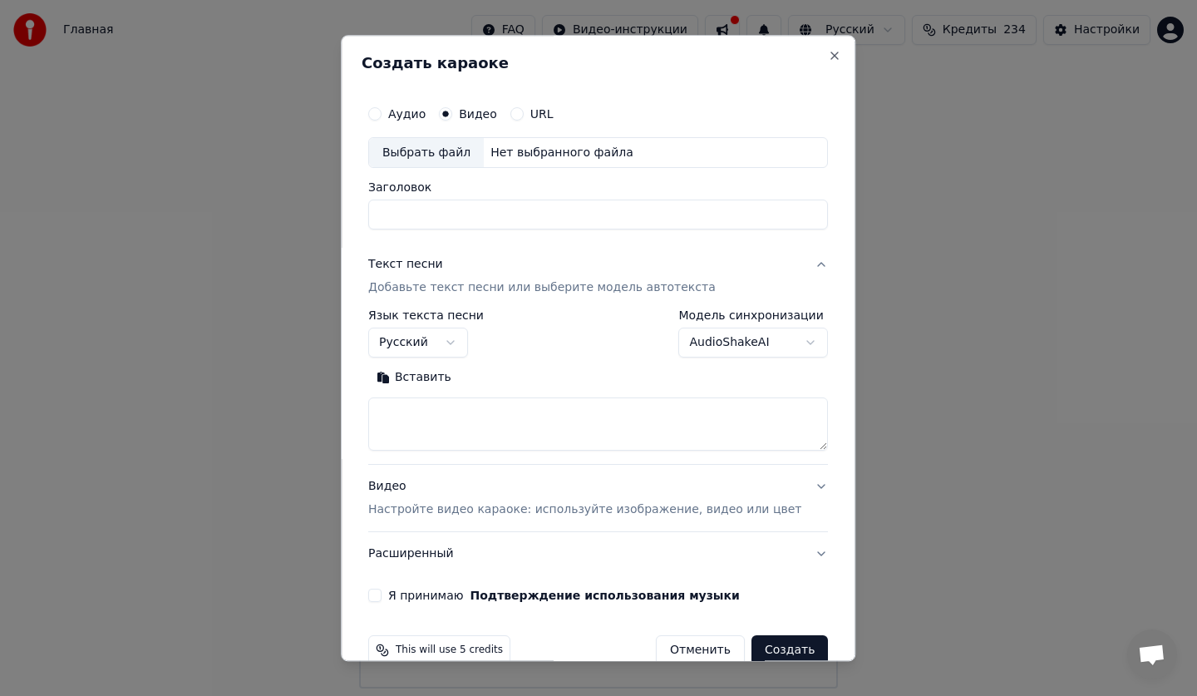
click at [628, 224] on input "Заголовок" at bounding box center [598, 215] width 460 height 30
click at [638, 219] on input "Заголовок" at bounding box center [598, 215] width 460 height 30
click at [469, 150] on div "Выбрать файл" at bounding box center [426, 153] width 115 height 30
click at [479, 153] on div "Выбрать файл" at bounding box center [426, 153] width 115 height 30
click at [459, 147] on div "Выбрать файл" at bounding box center [426, 153] width 115 height 30
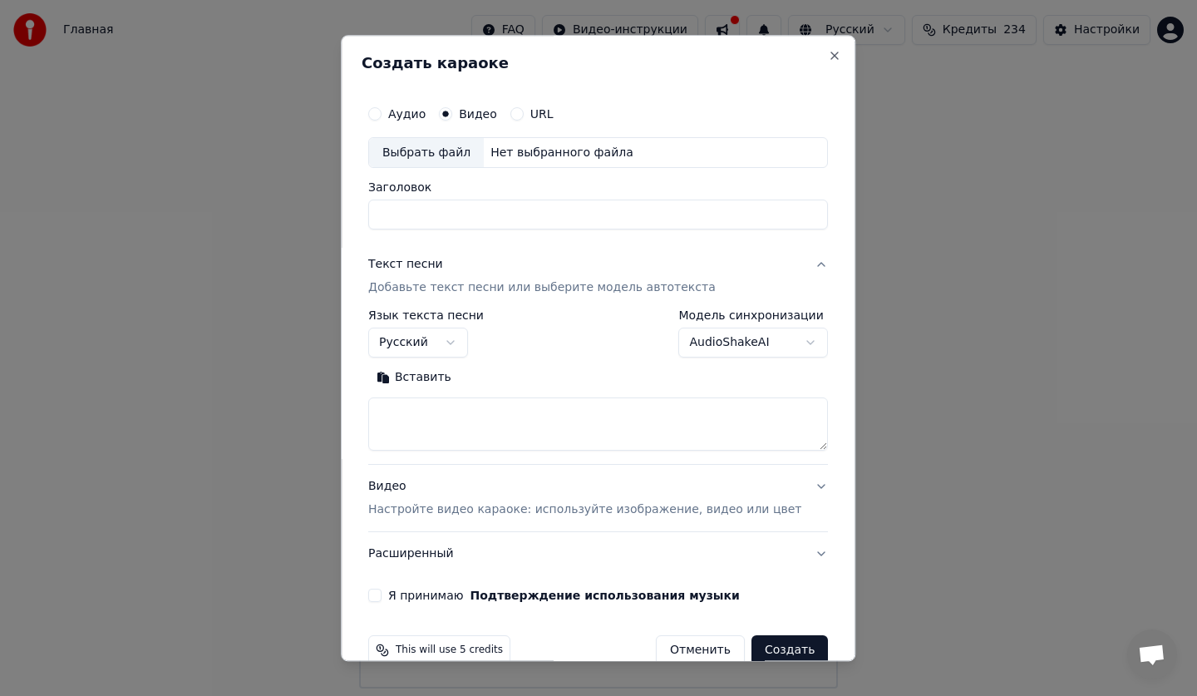
click at [425, 111] on label "Аудио" at bounding box center [406, 114] width 37 height 12
click at [381, 111] on button "Аудио" at bounding box center [374, 113] width 13 height 13
click at [450, 158] on div "Выбрать файл" at bounding box center [426, 153] width 115 height 30
click at [497, 118] on label "Видео" at bounding box center [478, 114] width 38 height 12
click at [452, 118] on button "Видео" at bounding box center [445, 113] width 13 height 13
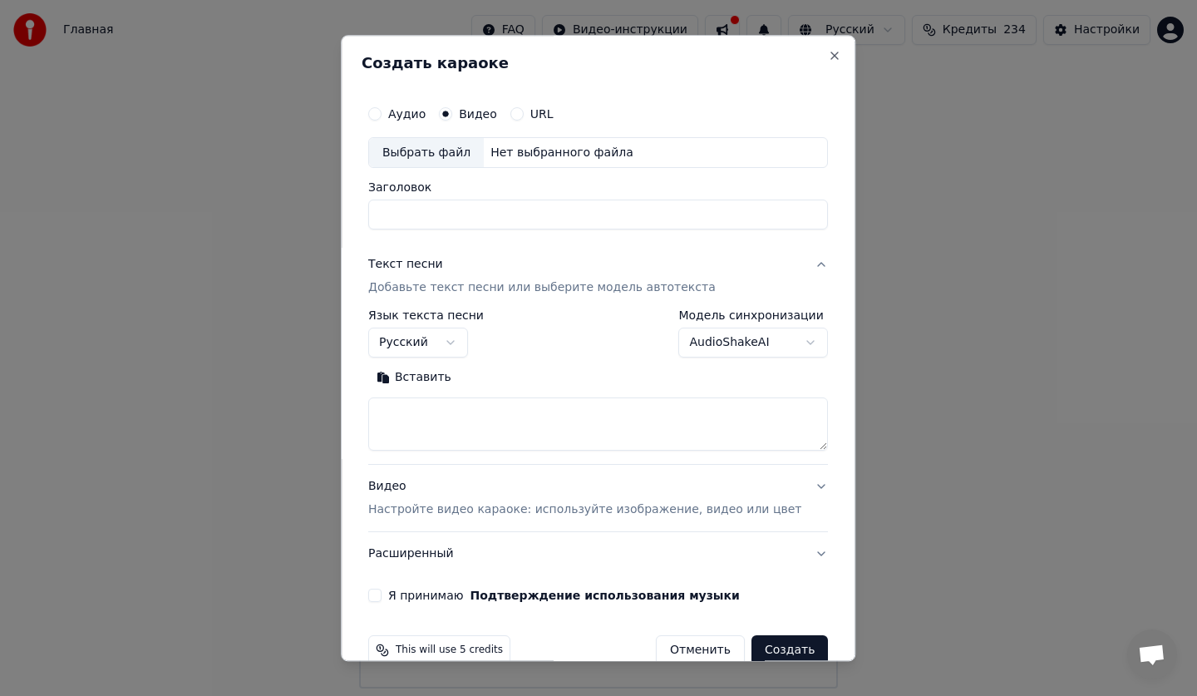
click at [426, 160] on div "Выбрать файл" at bounding box center [426, 153] width 115 height 30
click at [550, 115] on label "URL" at bounding box center [541, 114] width 23 height 12
click at [523, 115] on button "URL" at bounding box center [516, 113] width 13 height 13
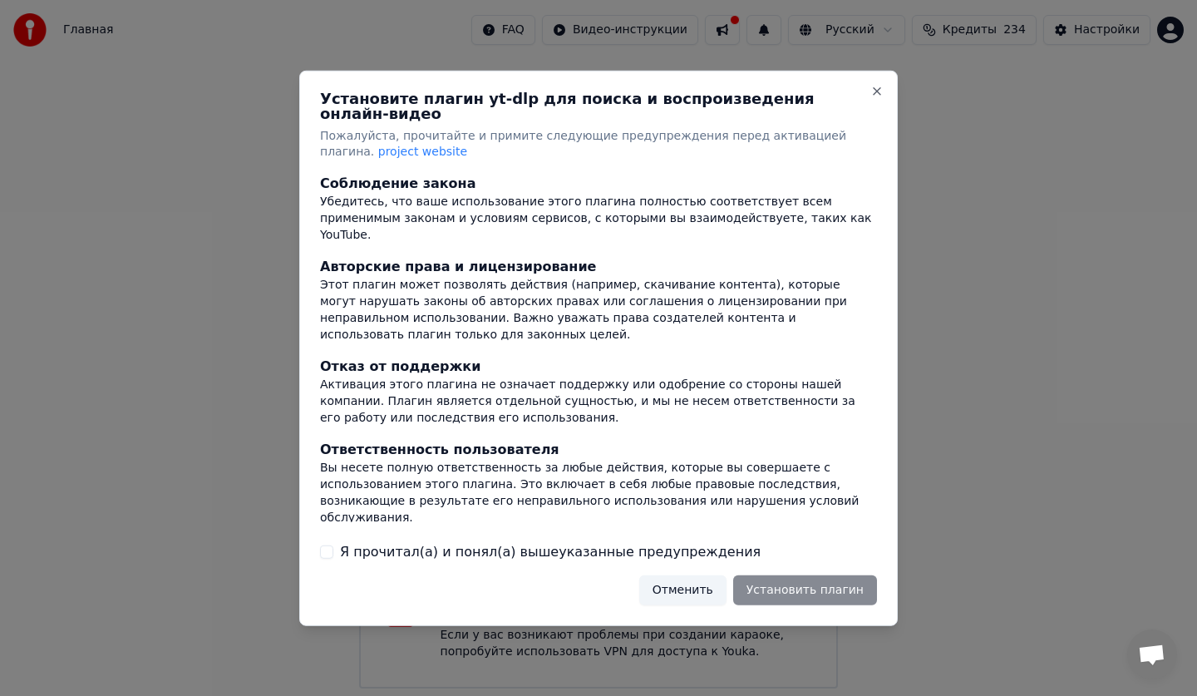
click at [885, 93] on div "Установите плагин yt-dlp для поиска и воспроизведения онлайн-видео Пожалуйста, …" at bounding box center [598, 347] width 598 height 555
click at [880, 93] on button "Close" at bounding box center [876, 90] width 13 height 13
click at [877, 97] on button "Close" at bounding box center [876, 90] width 13 height 13
click at [701, 587] on button "Отменить" at bounding box center [682, 590] width 87 height 30
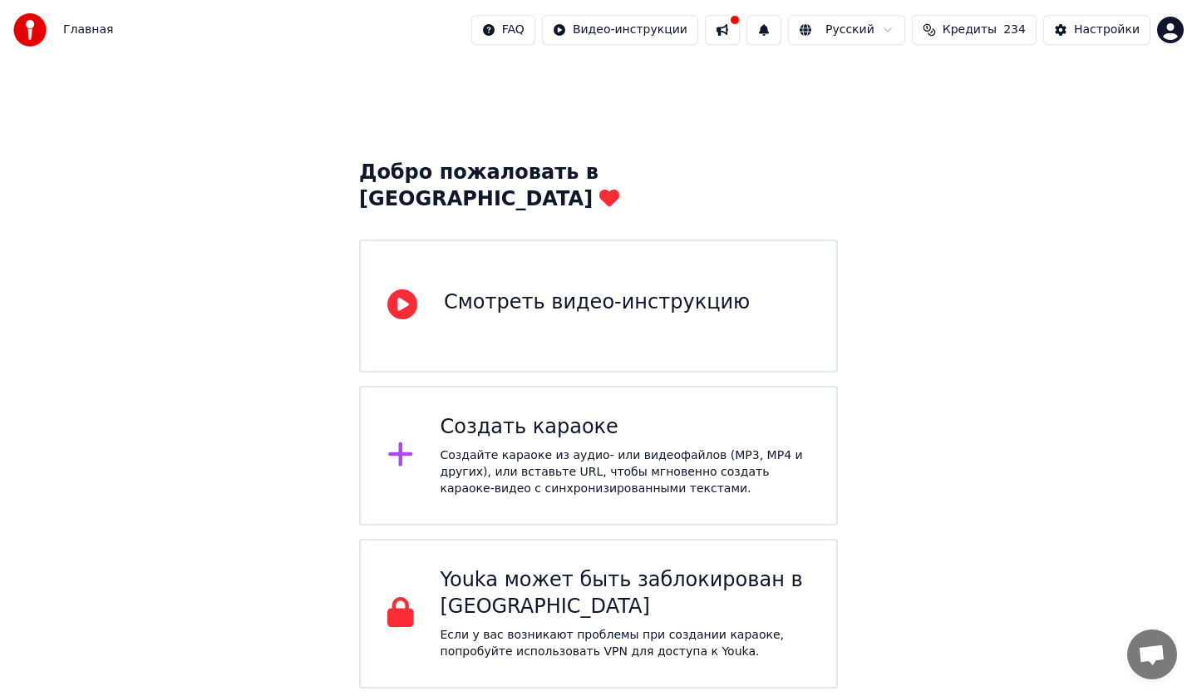
click at [401, 442] on icon at bounding box center [400, 454] width 24 height 24
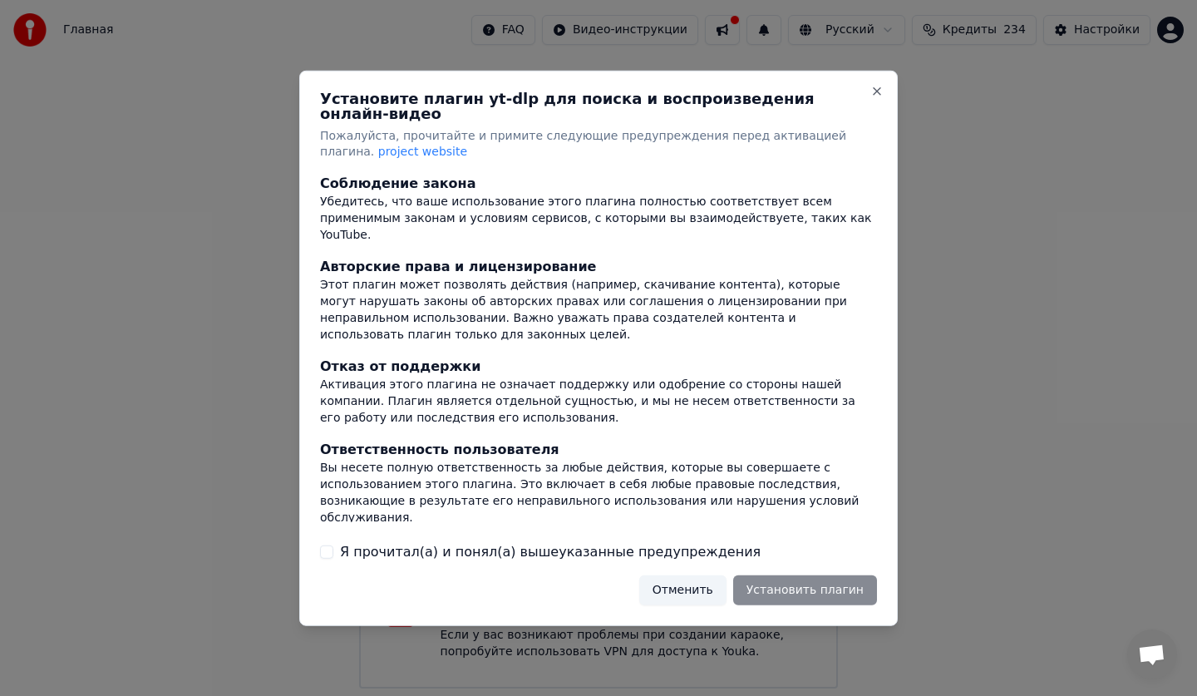
click at [695, 556] on div "Установите плагин yt-dlp для поиска и воспроизведения онлайн-видео Пожалуйста, …" at bounding box center [598, 347] width 598 height 555
click at [705, 577] on button "Отменить" at bounding box center [682, 590] width 87 height 30
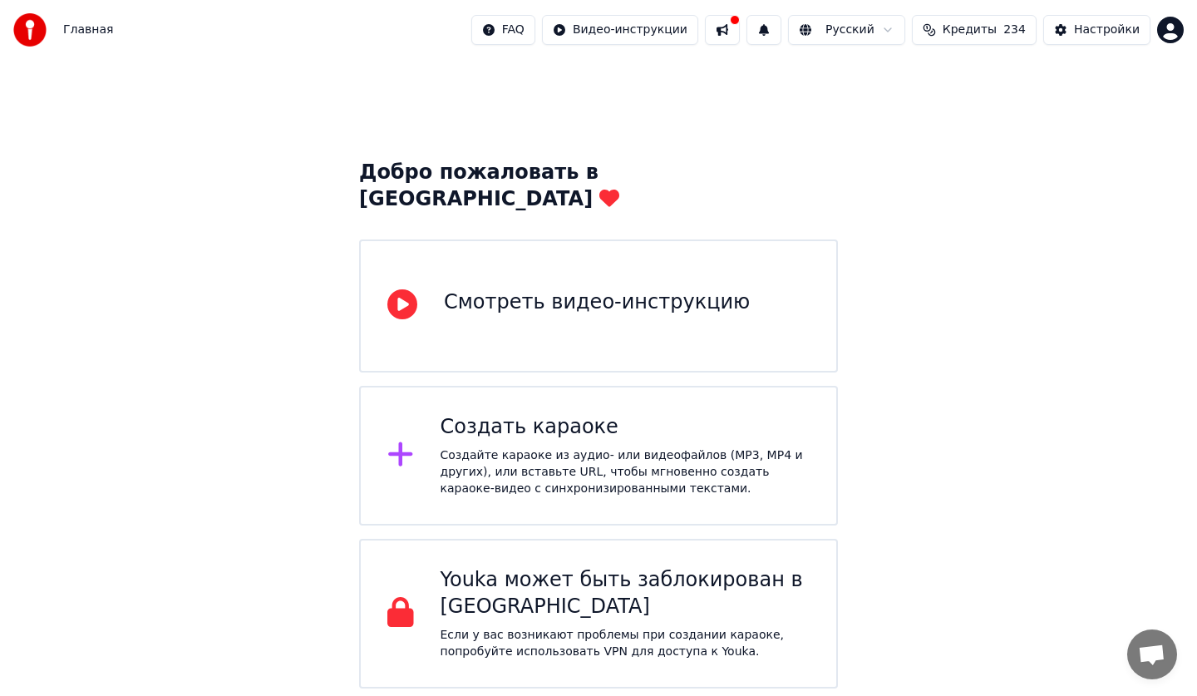
click at [410, 439] on div at bounding box center [400, 455] width 27 height 33
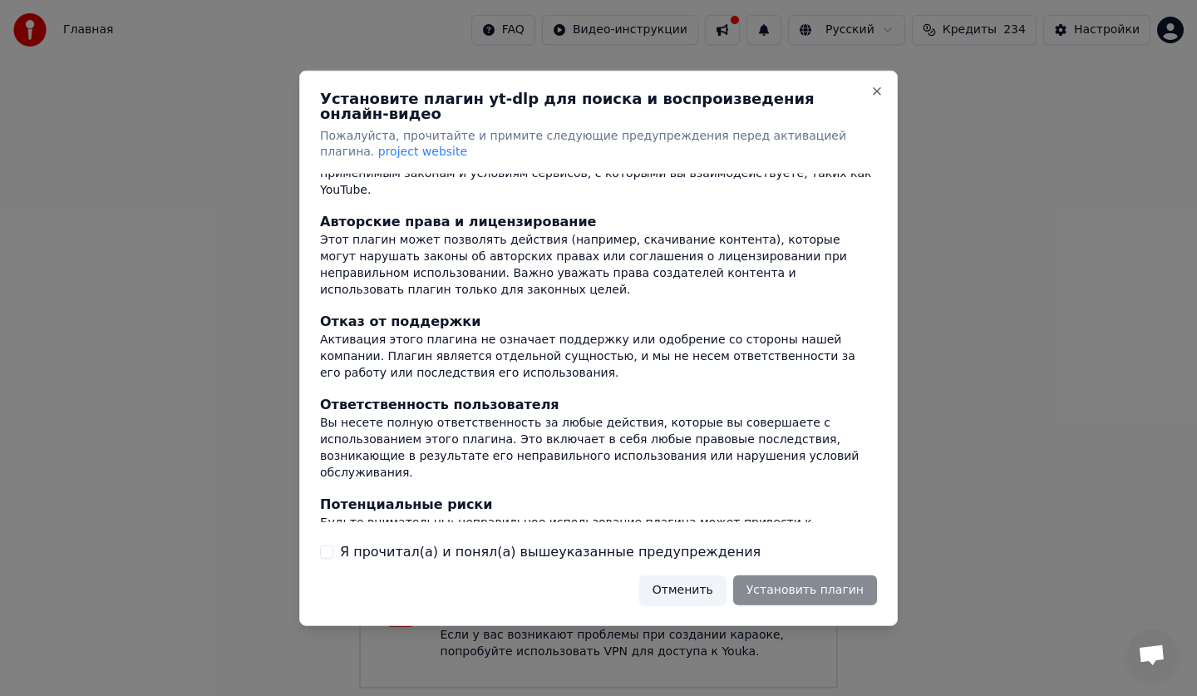
scroll to position [87, 0]
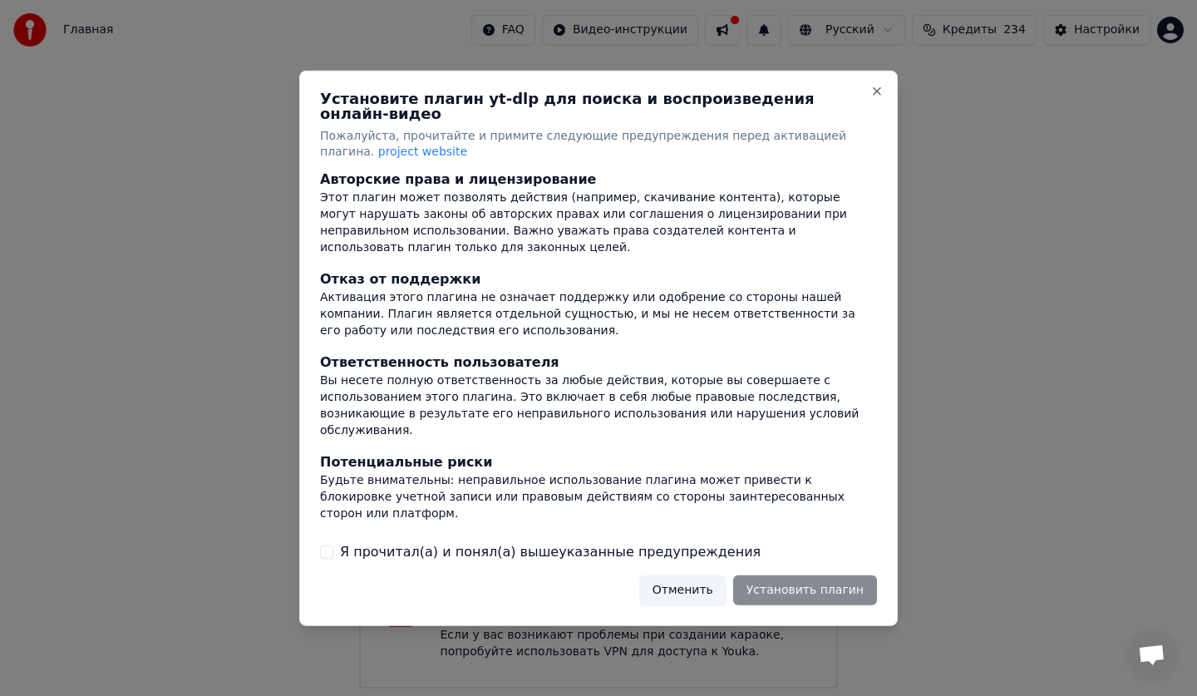
click at [662, 542] on label "Я прочитал(а) и понял(а) вышеуказанные предупреждения" at bounding box center [550, 552] width 420 height 20
click at [333, 545] on button "Я прочитал(а) и понял(а) вышеуказанные предупреждения" at bounding box center [326, 551] width 13 height 13
click at [814, 575] on button "Установить плагин" at bounding box center [805, 590] width 144 height 30
click at [874, 96] on button "Close" at bounding box center [876, 90] width 13 height 13
click at [691, 599] on div "Установите плагин yt-dlp для поиска и воспроизведения онлайн-видео Пожалуйста, …" at bounding box center [598, 347] width 598 height 555
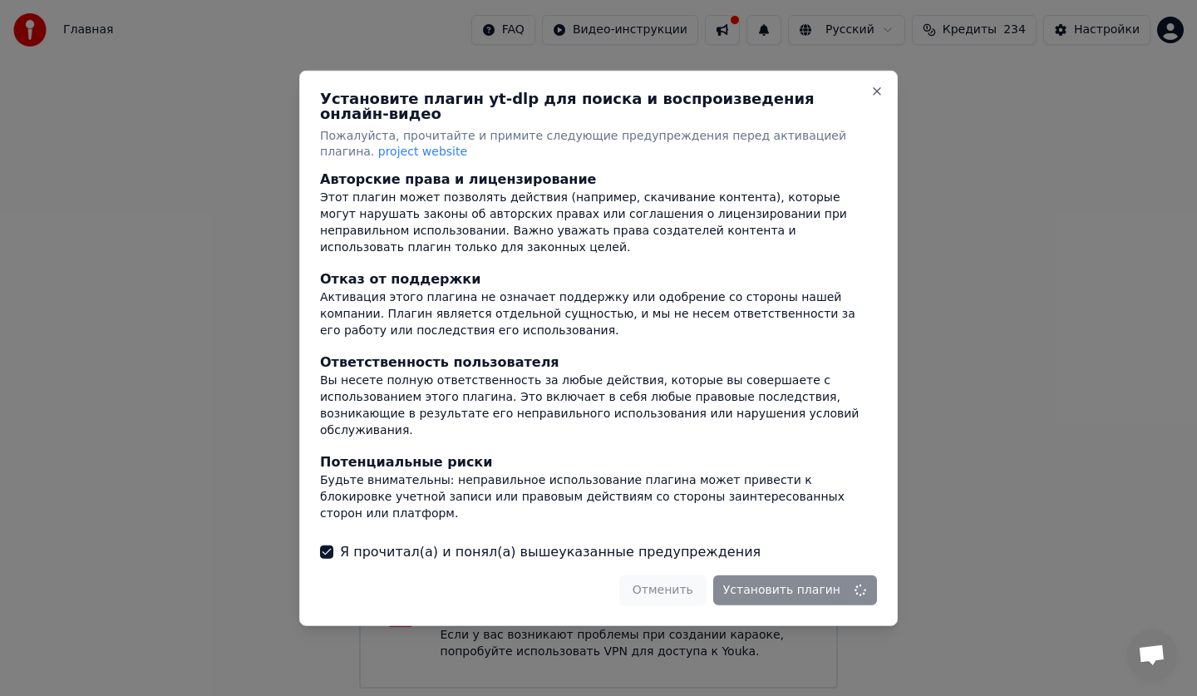
click at [690, 595] on div "Отменить Установить плагин" at bounding box center [748, 590] width 258 height 30
click at [877, 86] on div "Установите плагин yt-dlp для поиска и воспроизведения онлайн-видео Пожалуйста, …" at bounding box center [598, 347] width 598 height 555
click at [878, 94] on button "Close" at bounding box center [876, 90] width 13 height 13
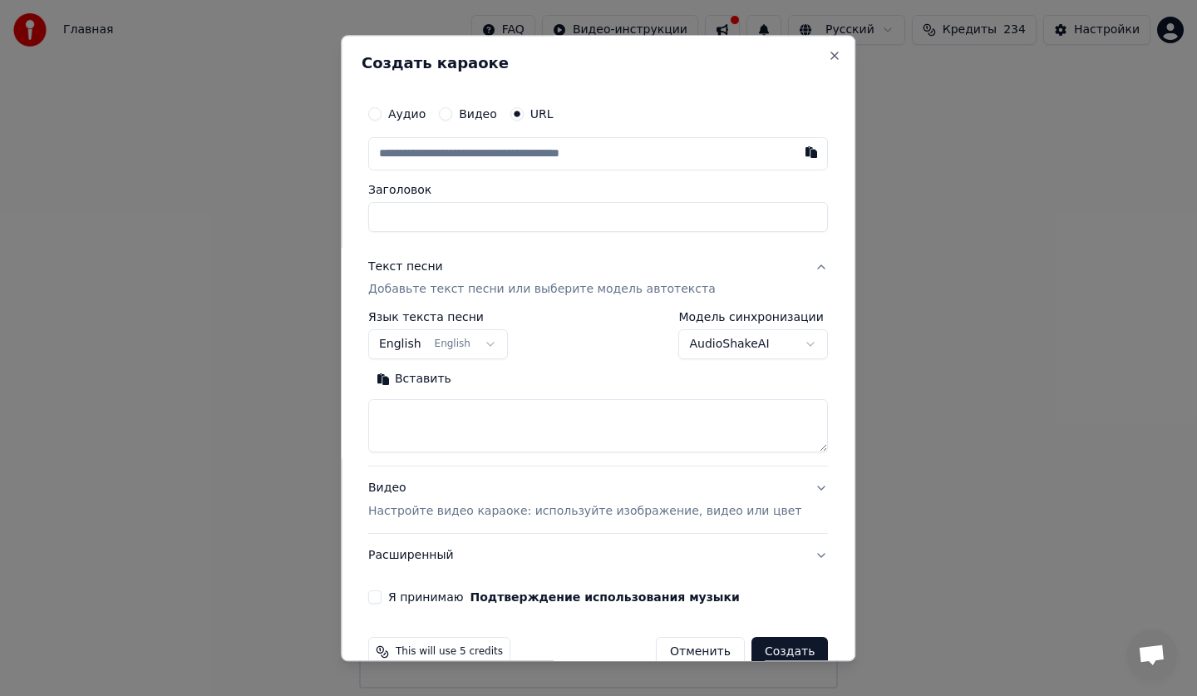
click at [484, 116] on label "Видео" at bounding box center [478, 114] width 38 height 12
click at [452, 116] on button "Видео" at bounding box center [445, 113] width 13 height 13
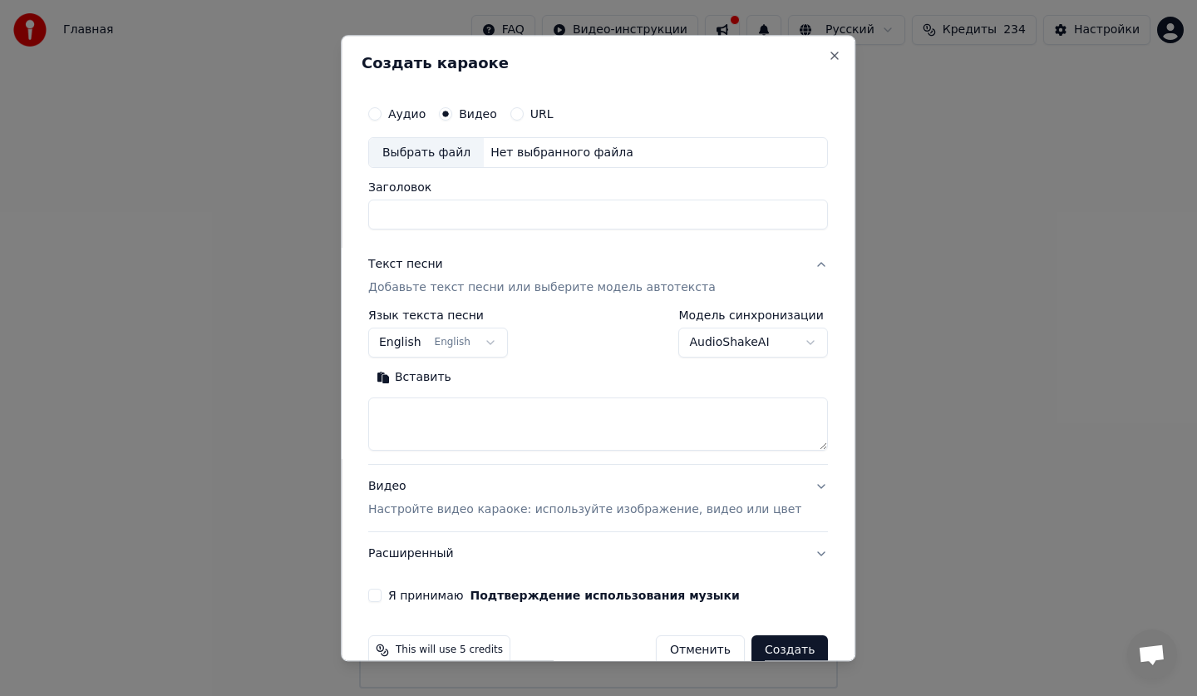
click at [425, 112] on label "Аудио" at bounding box center [406, 114] width 37 height 12
click at [381, 112] on button "Аудио" at bounding box center [374, 113] width 13 height 13
click at [454, 118] on div "Видео" at bounding box center [468, 113] width 58 height 13
click at [457, 144] on div "Выбрать файл" at bounding box center [426, 153] width 115 height 30
click at [488, 113] on label "Видео" at bounding box center [478, 114] width 38 height 12
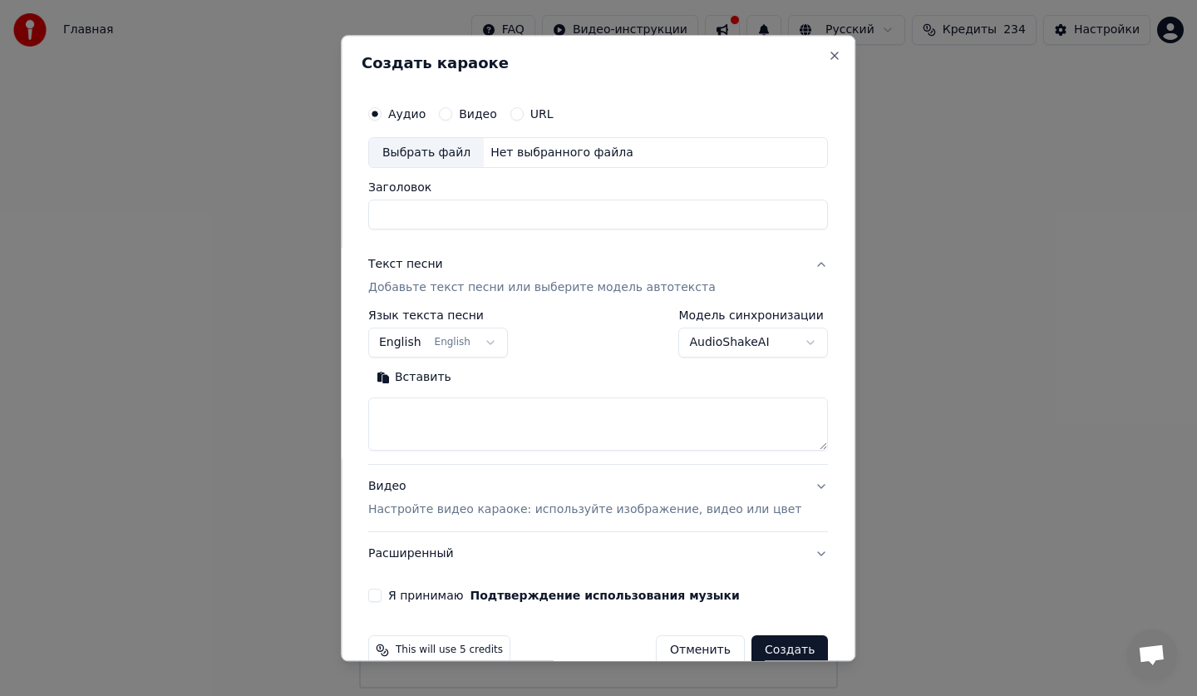
click at [452, 113] on button "Видео" at bounding box center [445, 113] width 13 height 13
click at [469, 154] on div "Выбрать файл" at bounding box center [426, 153] width 115 height 30
click at [429, 152] on div "Выбрать файл" at bounding box center [426, 153] width 115 height 30
click at [425, 114] on label "Аудио" at bounding box center [406, 114] width 37 height 12
click at [381, 114] on button "Аудио" at bounding box center [374, 113] width 13 height 13
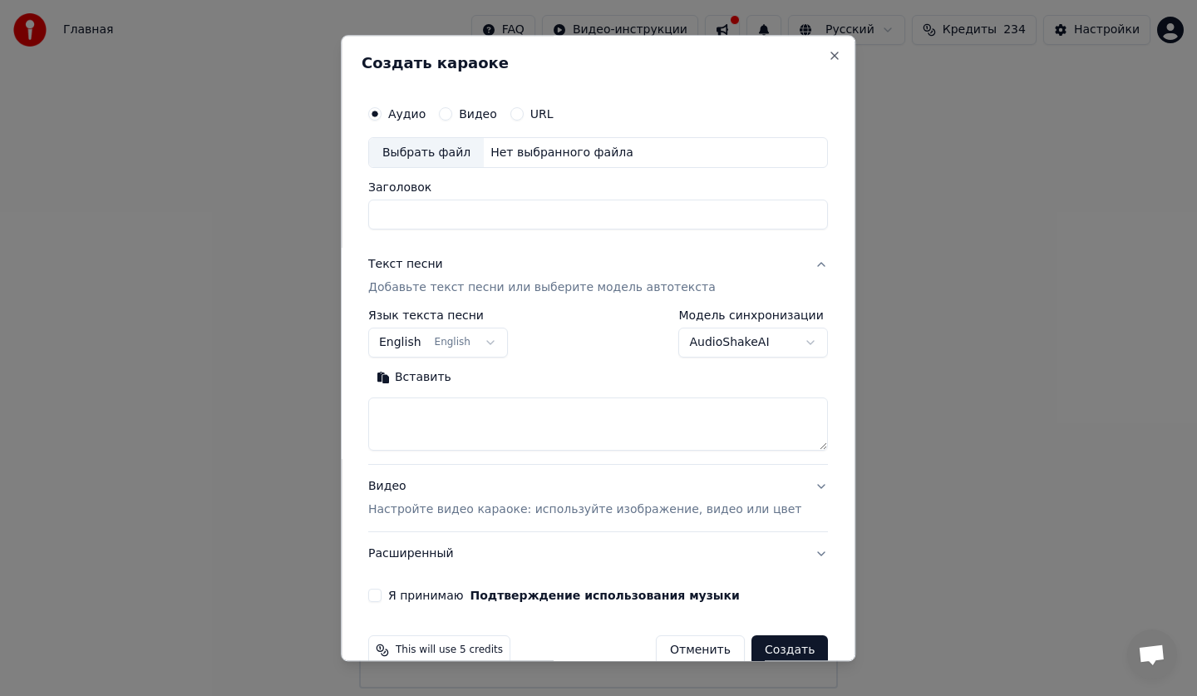
click at [438, 149] on div "Выбрать файл" at bounding box center [426, 153] width 115 height 30
click at [476, 147] on div "Выбрать файл" at bounding box center [426, 153] width 115 height 30
type input "**********"
click at [499, 340] on body "**********" at bounding box center [598, 344] width 1197 height 688
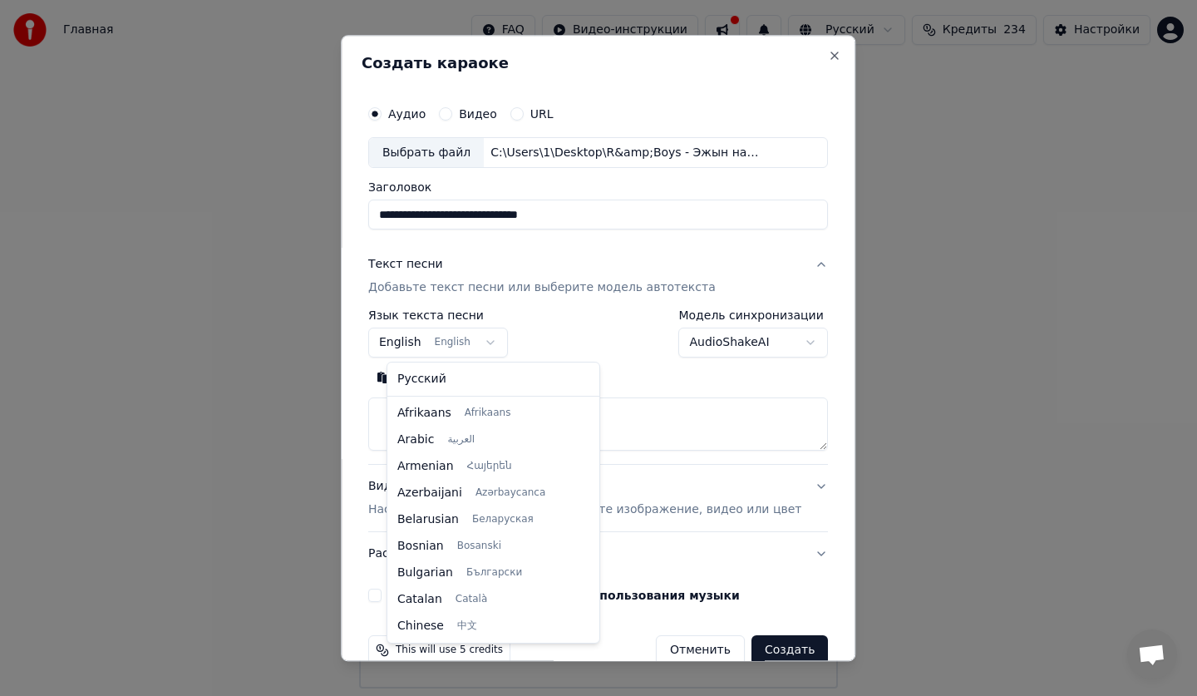
scroll to position [133, 0]
select select "**"
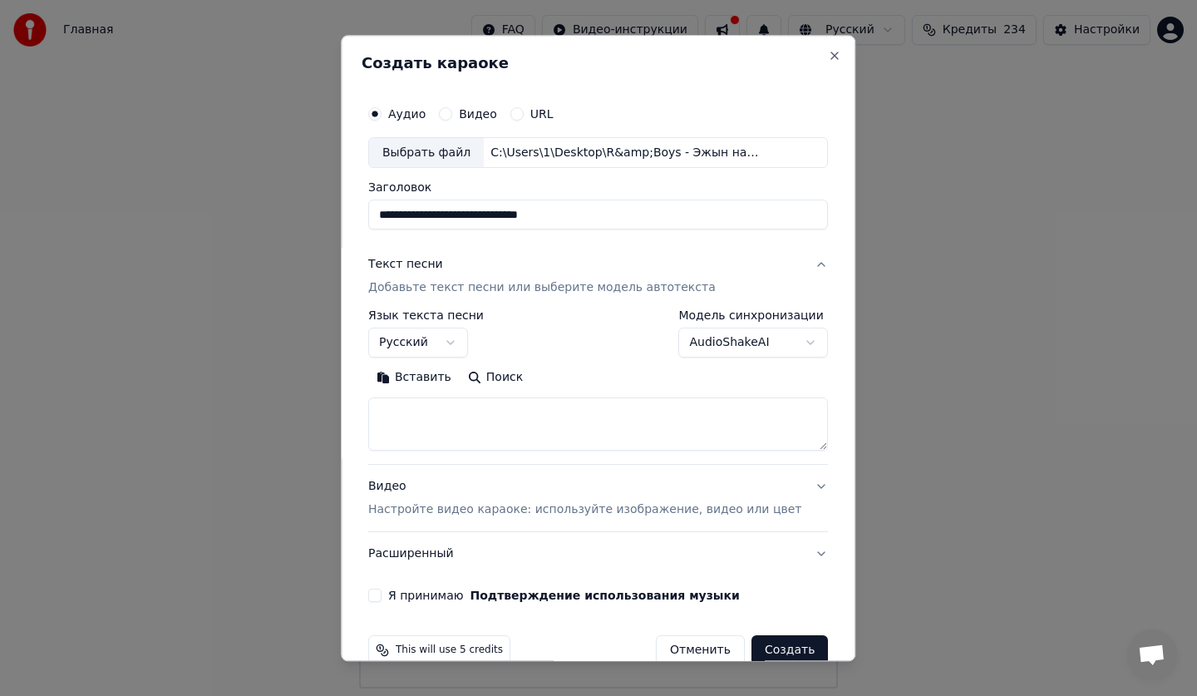
click at [587, 441] on textarea at bounding box center [598, 424] width 460 height 53
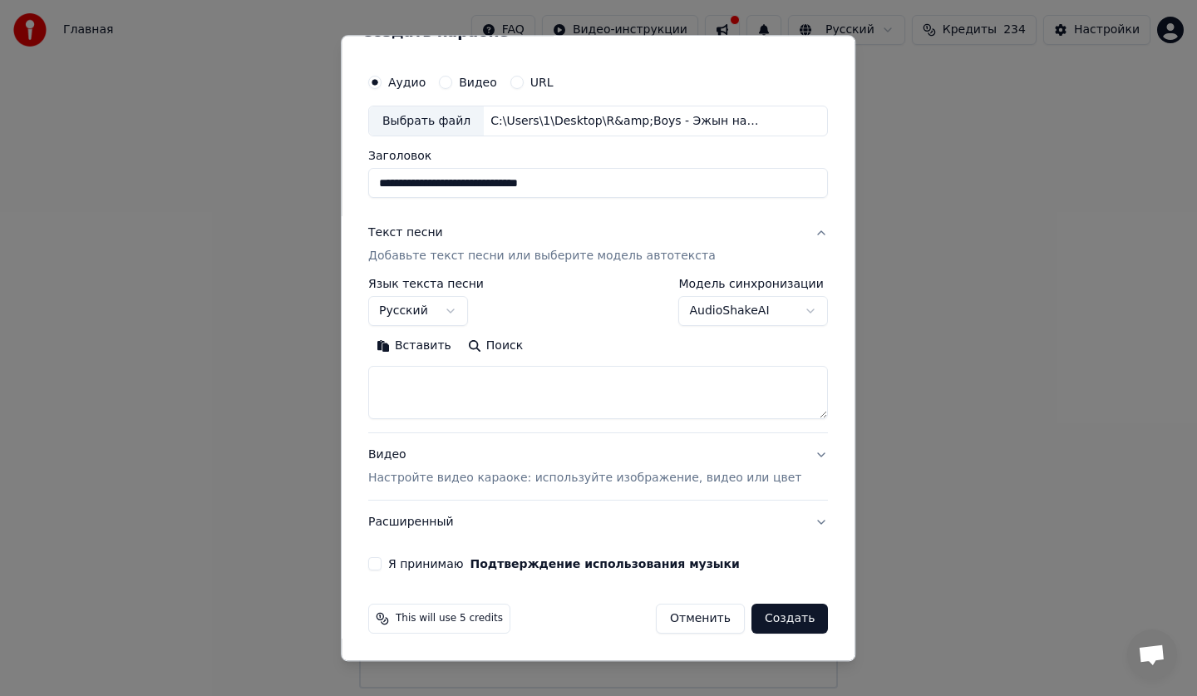
drag, startPoint x: 407, startPoint y: 553, endPoint x: 399, endPoint y: 556, distance: 8.9
click at [399, 556] on div "**********" at bounding box center [597, 318] width 473 height 519
click at [381, 563] on button "Я принимаю Подтверждение использования музыки" at bounding box center [374, 564] width 13 height 13
click at [452, 394] on textarea at bounding box center [598, 392] width 460 height 53
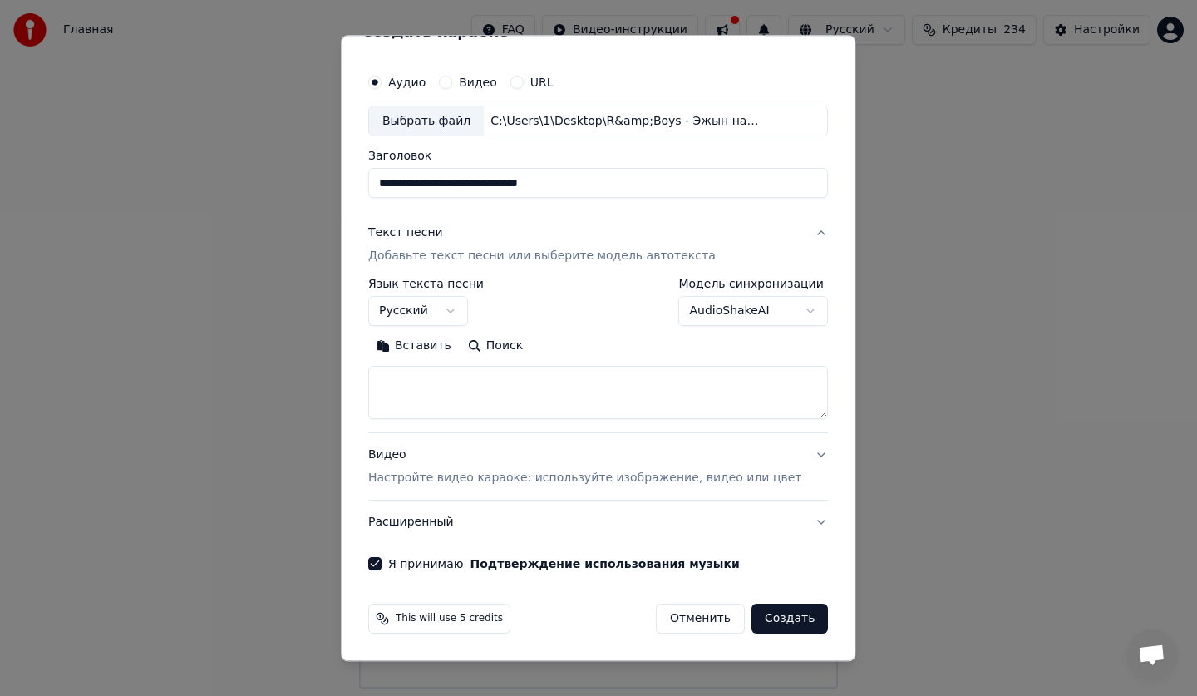
paste textarea "**********"
click at [415, 381] on textarea "**********" at bounding box center [573, 392] width 410 height 53
click at [411, 381] on textarea "**********" at bounding box center [573, 392] width 410 height 53
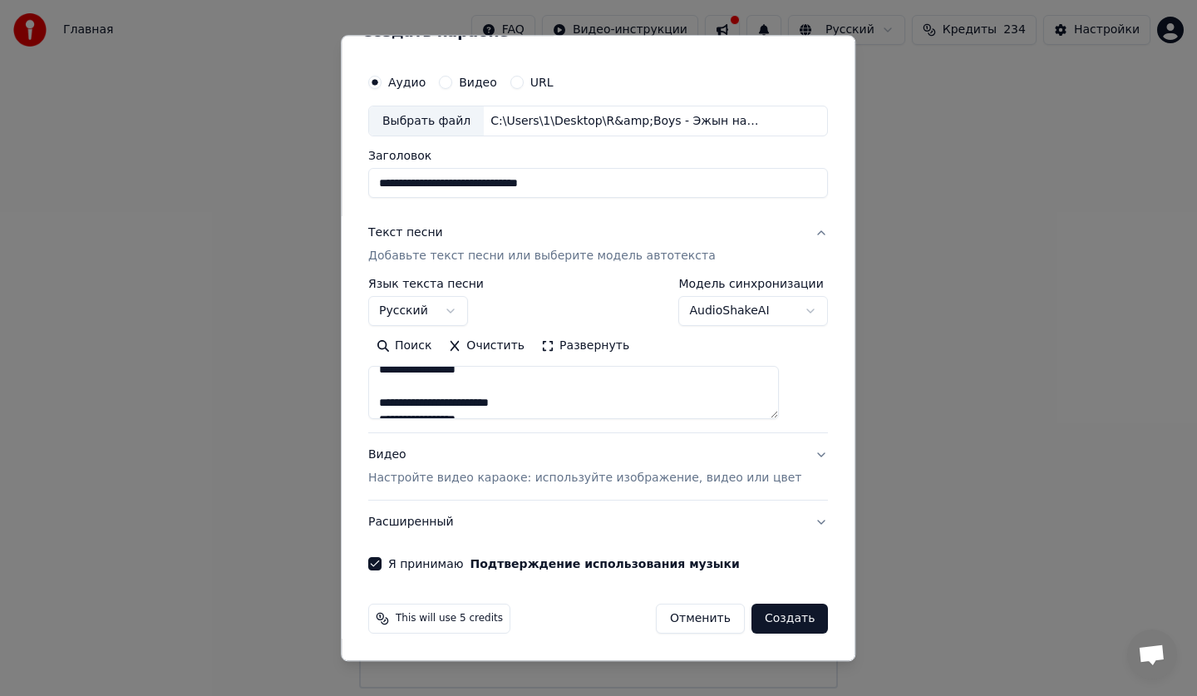
click at [409, 397] on textarea "**********" at bounding box center [573, 392] width 410 height 53
type textarea "**********"
click at [400, 381] on textarea "**********" at bounding box center [573, 392] width 410 height 53
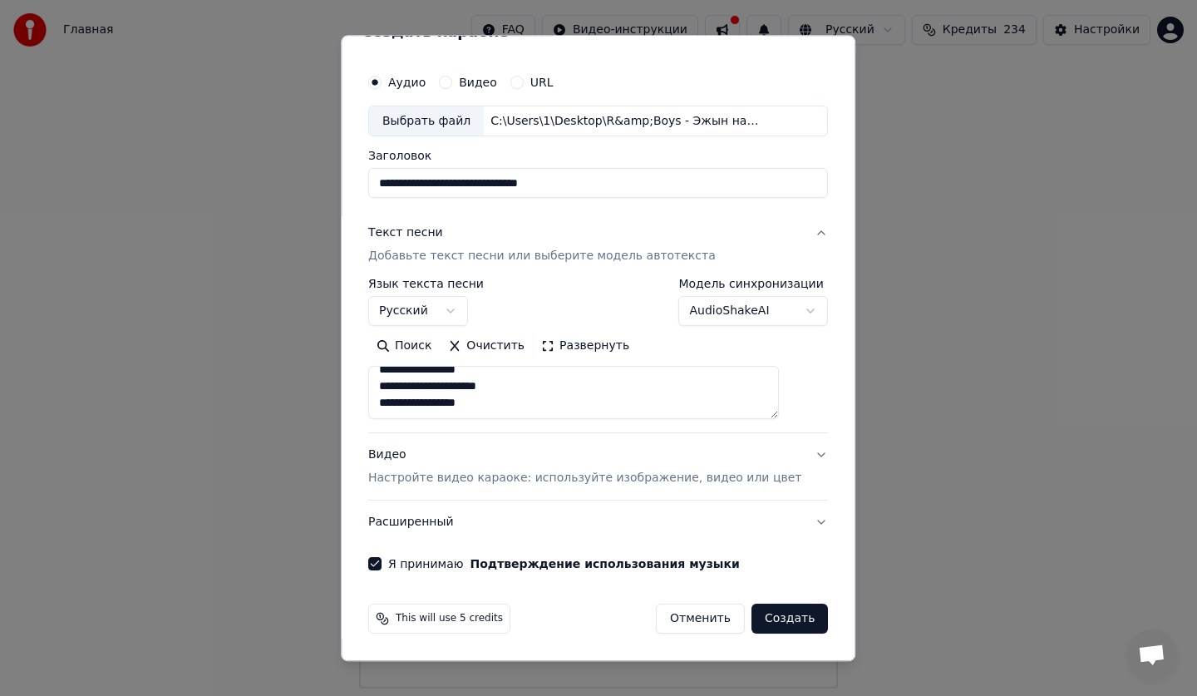
scroll to position [244, 0]
click at [405, 401] on textarea "**********" at bounding box center [573, 392] width 410 height 53
click at [396, 401] on textarea "**********" at bounding box center [573, 392] width 410 height 53
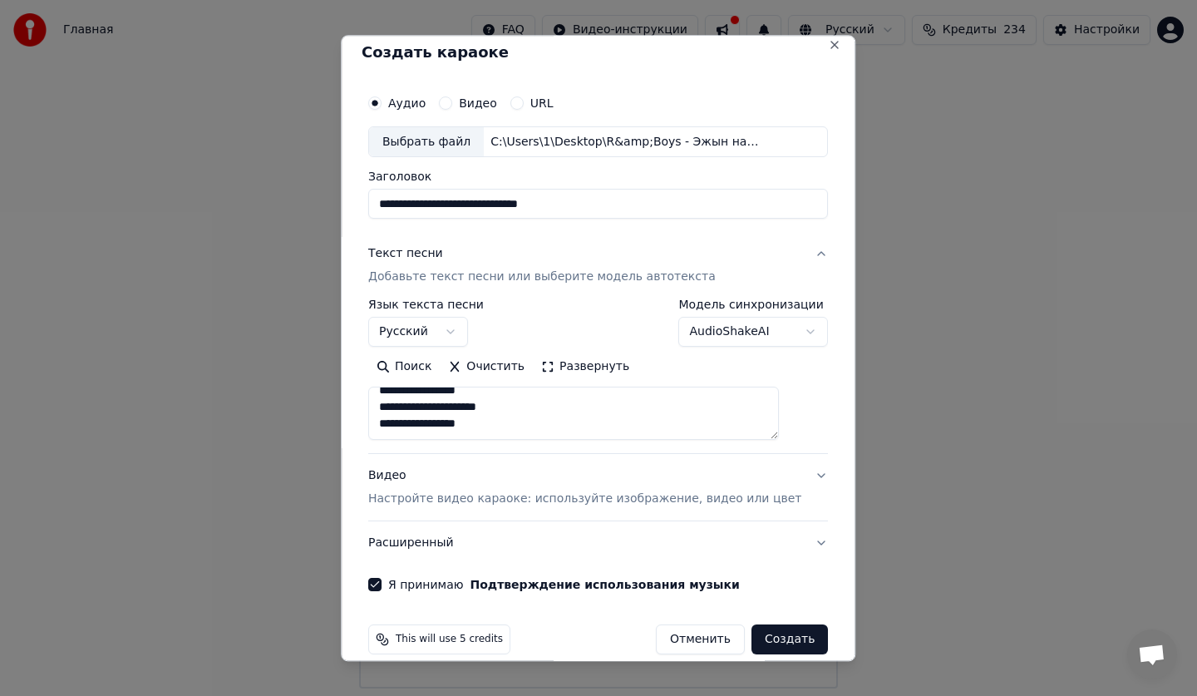
scroll to position [0, 0]
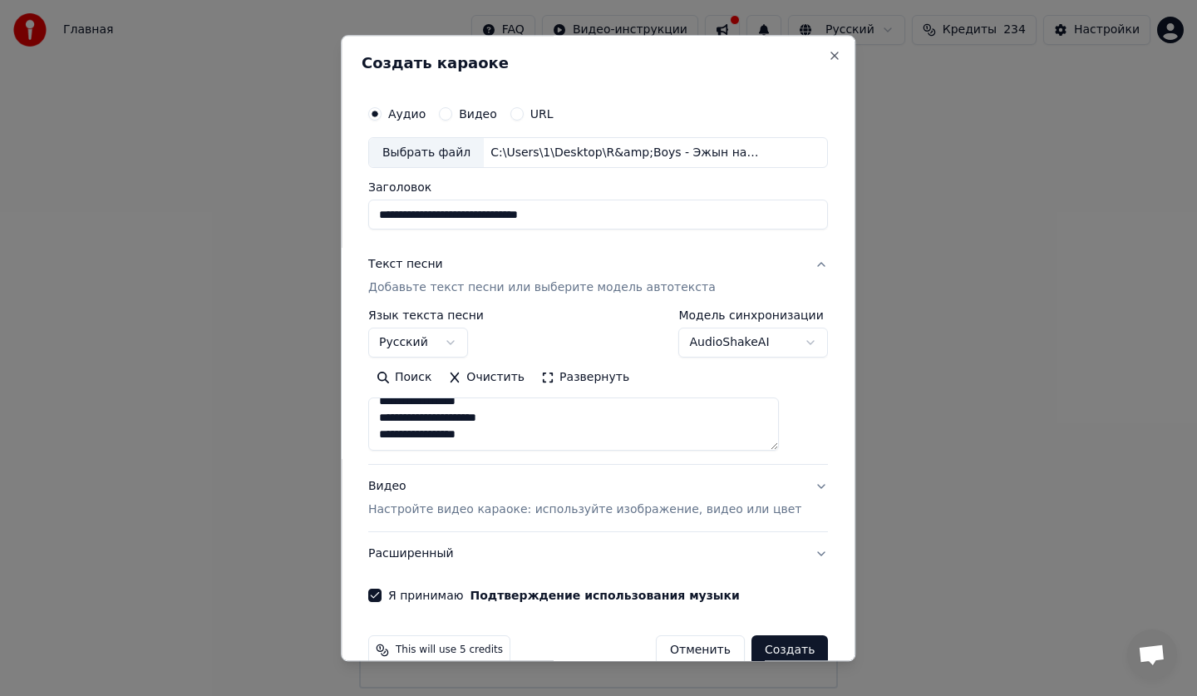
click at [591, 513] on p "Настройте видео караоке: используйте изображение, видео или цвет" at bounding box center [584, 510] width 433 height 17
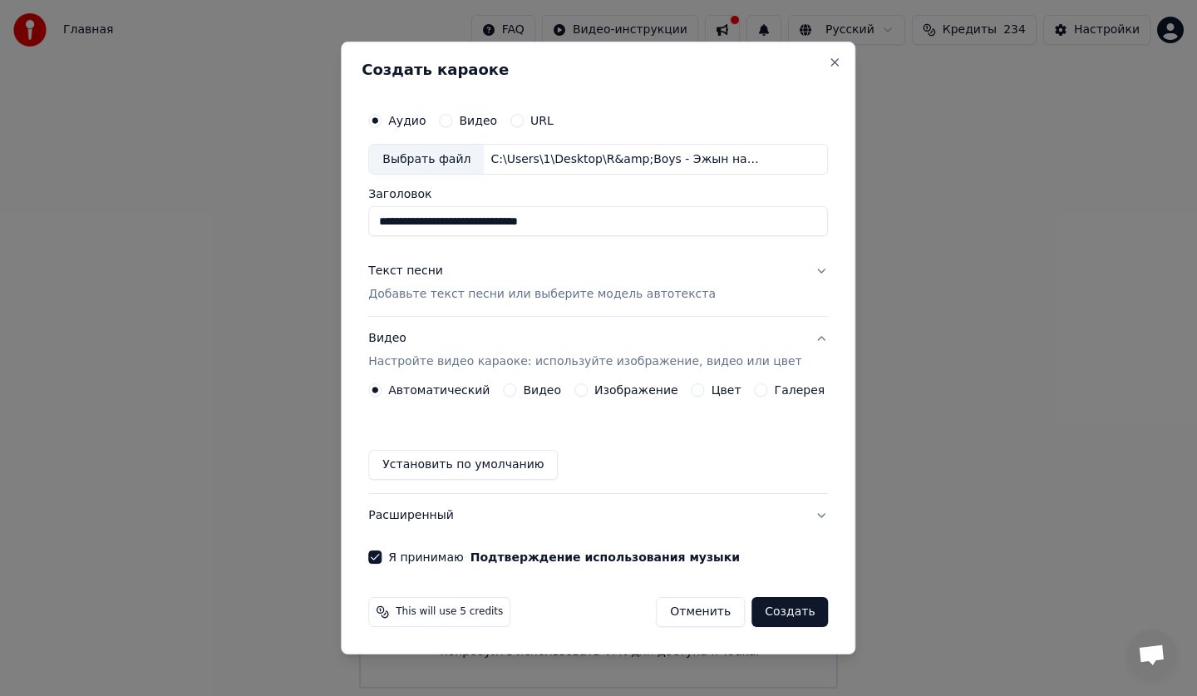
click at [555, 284] on div "Текст песни Добавьте текст песни или выберите модель автотекста" at bounding box center [541, 283] width 347 height 40
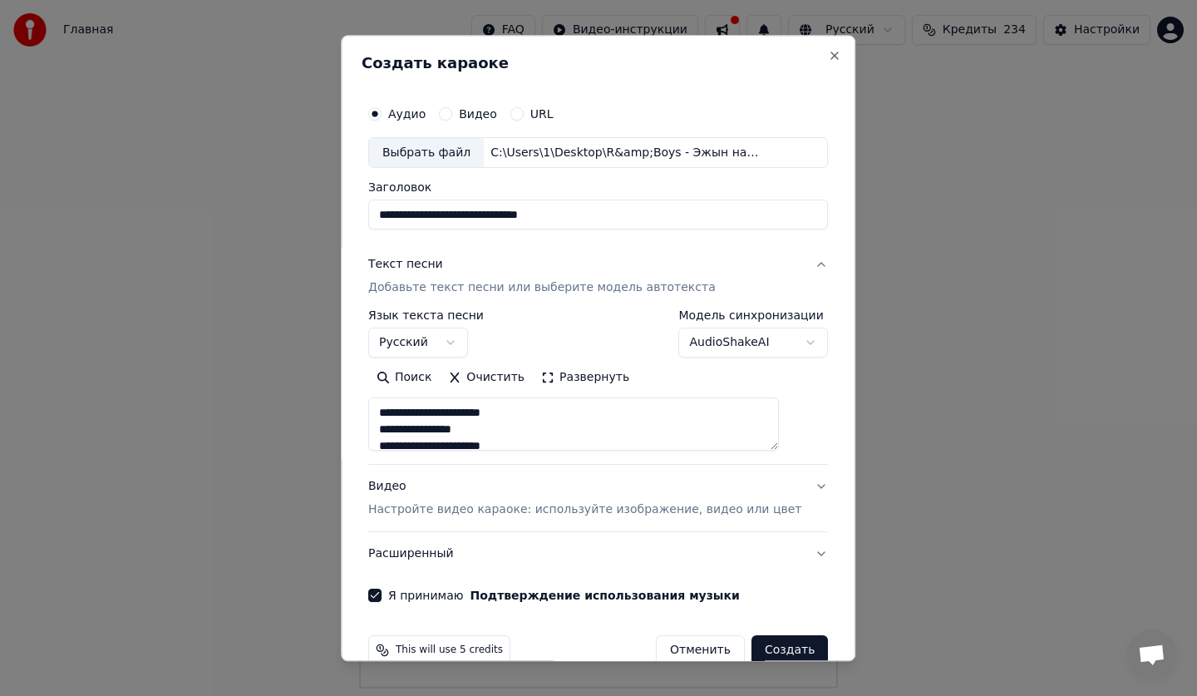
click at [530, 493] on div "Видео Настройте видео караоке: используйте изображение, видео или цвет" at bounding box center [584, 499] width 433 height 40
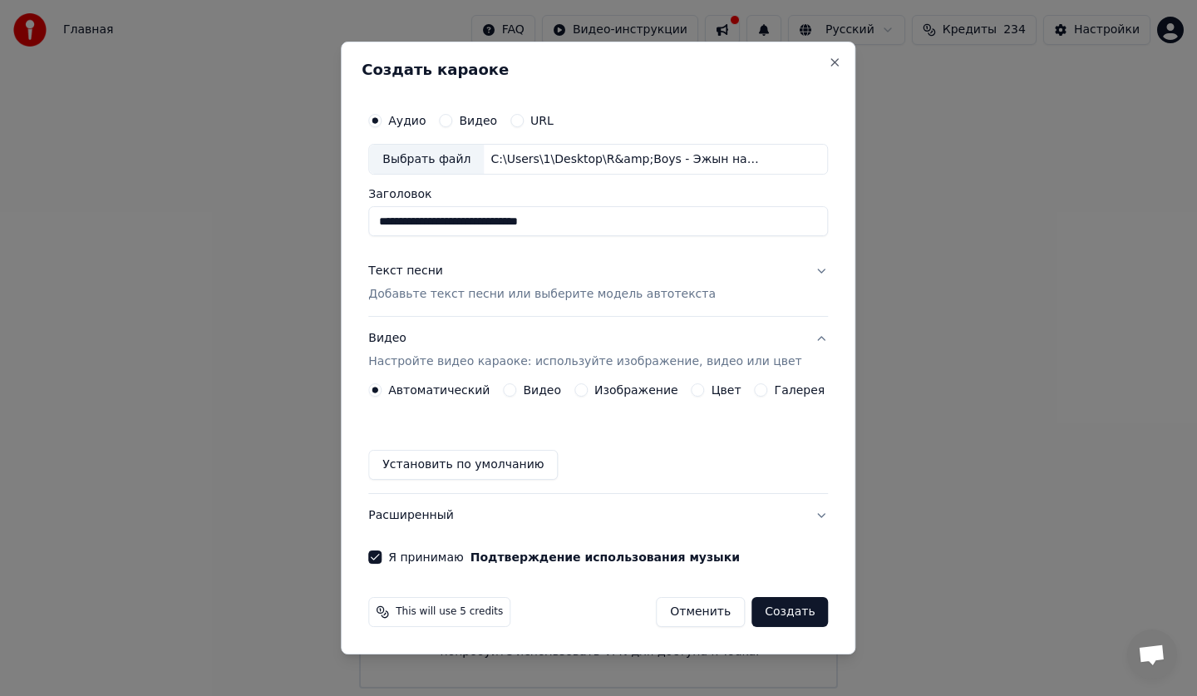
click at [539, 297] on p "Добавьте текст песни или выберите модель автотекста" at bounding box center [541, 295] width 347 height 17
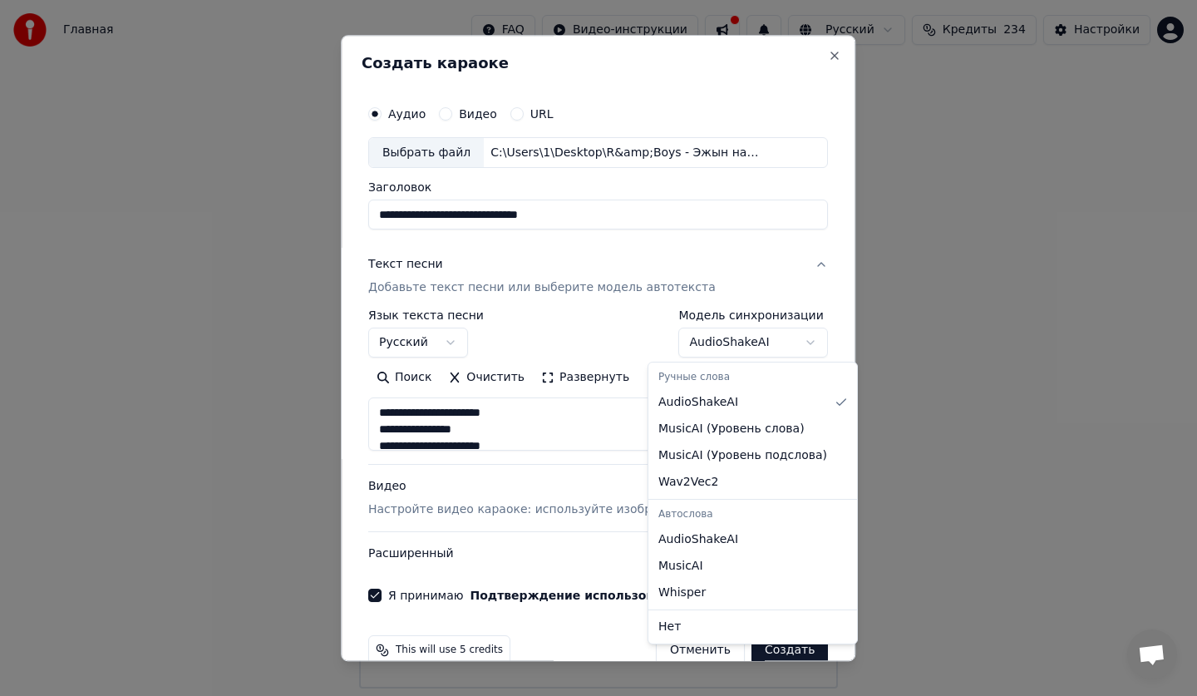
click at [775, 345] on body "**********" at bounding box center [598, 344] width 1197 height 688
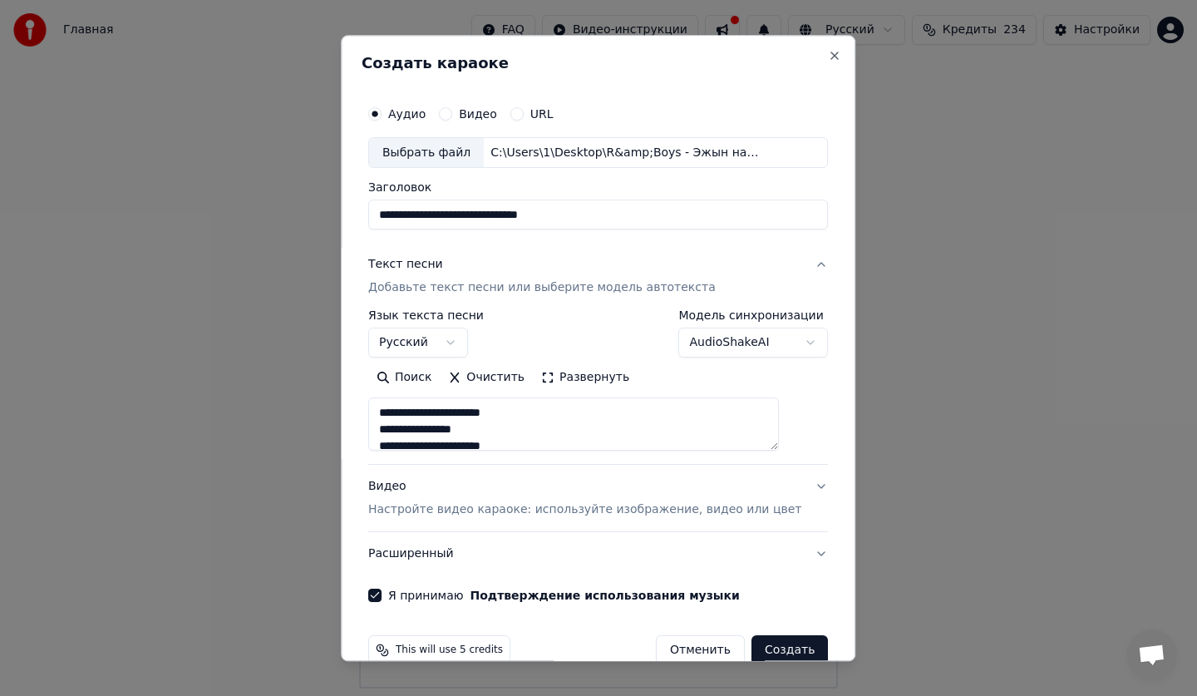
click at [776, 345] on body "**********" at bounding box center [598, 344] width 1197 height 688
click at [783, 347] on body "**********" at bounding box center [598, 344] width 1197 height 688
click at [512, 420] on textarea "**********" at bounding box center [573, 424] width 410 height 53
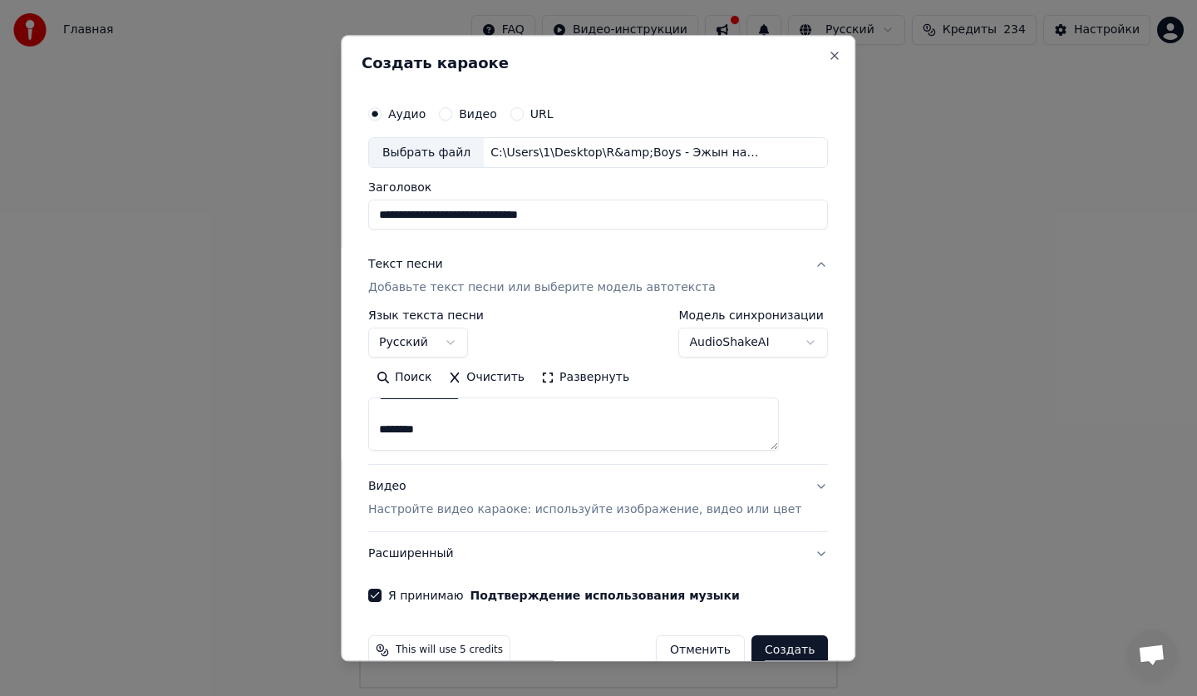
click at [512, 430] on textarea "**********" at bounding box center [573, 424] width 410 height 53
click at [475, 439] on textarea "**********" at bounding box center [573, 424] width 410 height 53
type textarea "**********"
click at [785, 550] on button "Расширенный" at bounding box center [598, 554] width 460 height 43
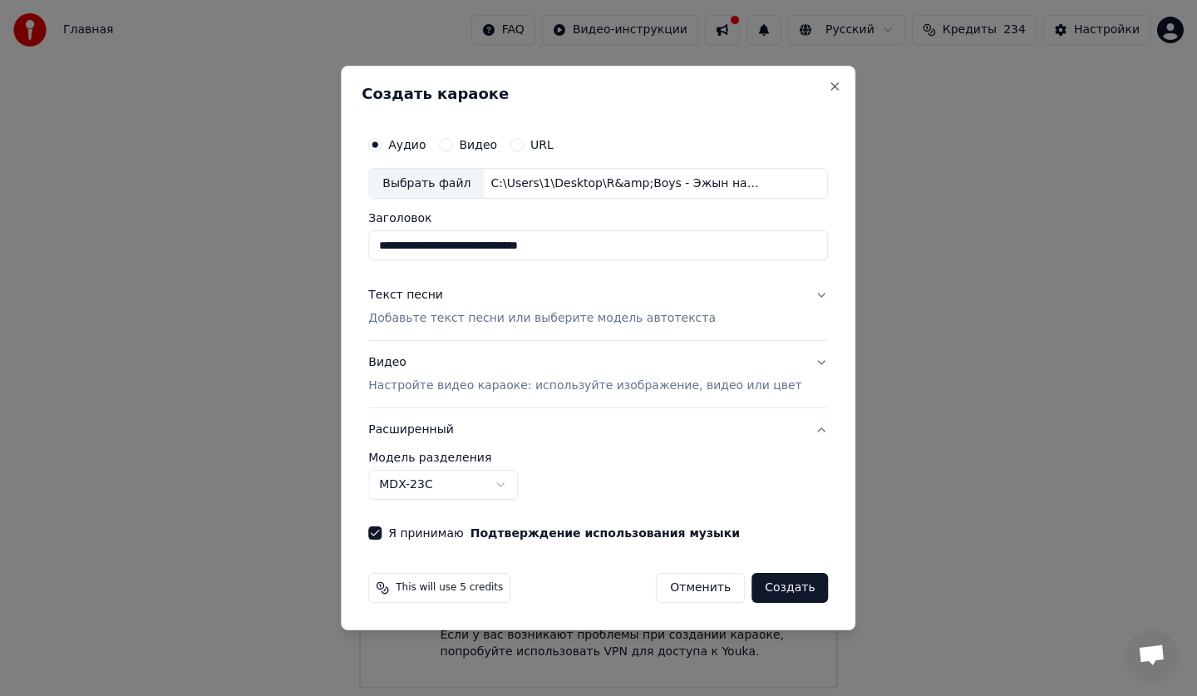
click at [524, 483] on body "**********" at bounding box center [598, 344] width 1197 height 688
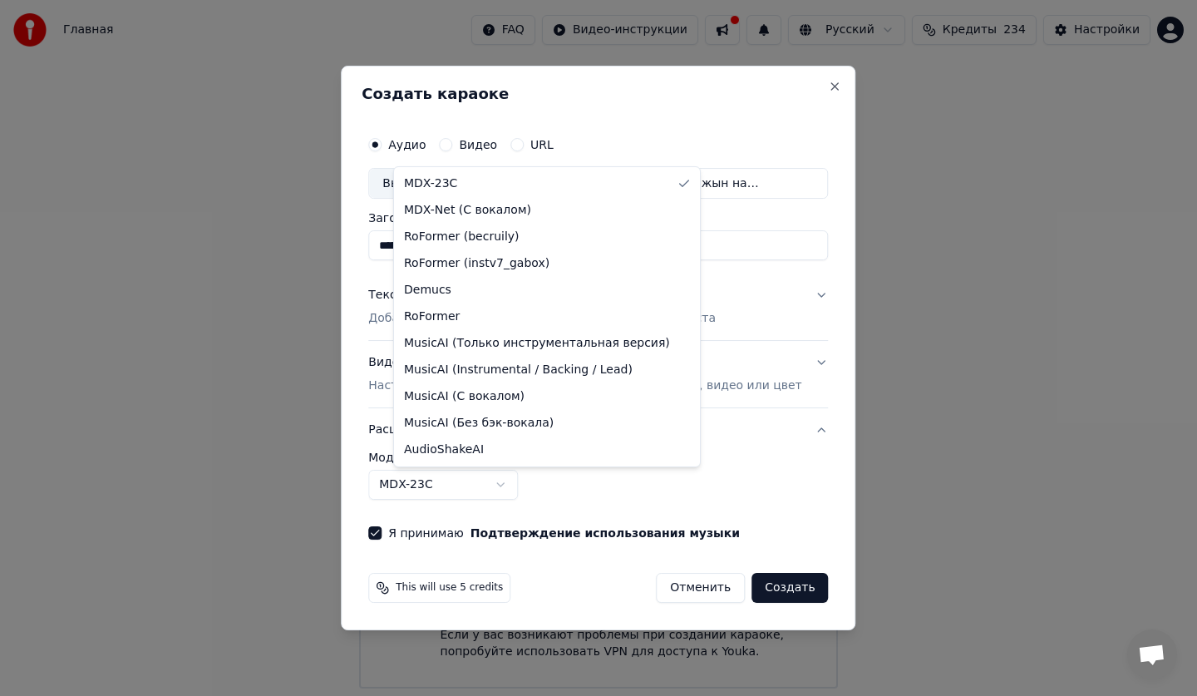
click at [524, 483] on body "**********" at bounding box center [598, 344] width 1197 height 688
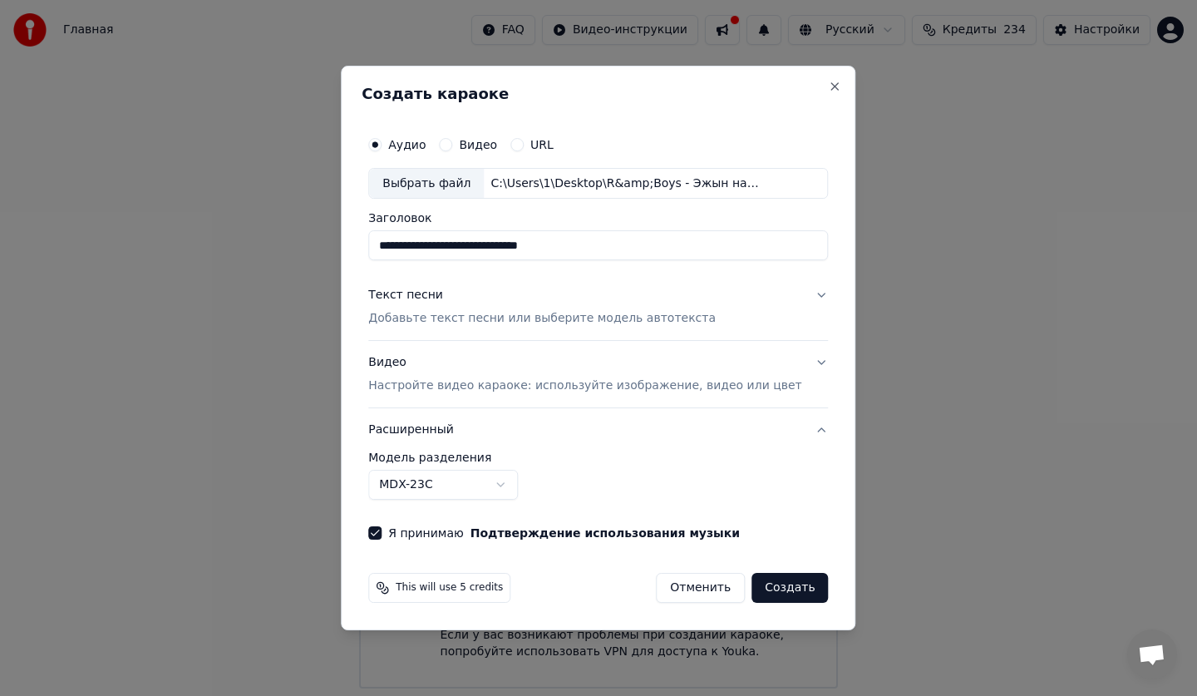
click at [528, 477] on body "**********" at bounding box center [598, 344] width 1197 height 688
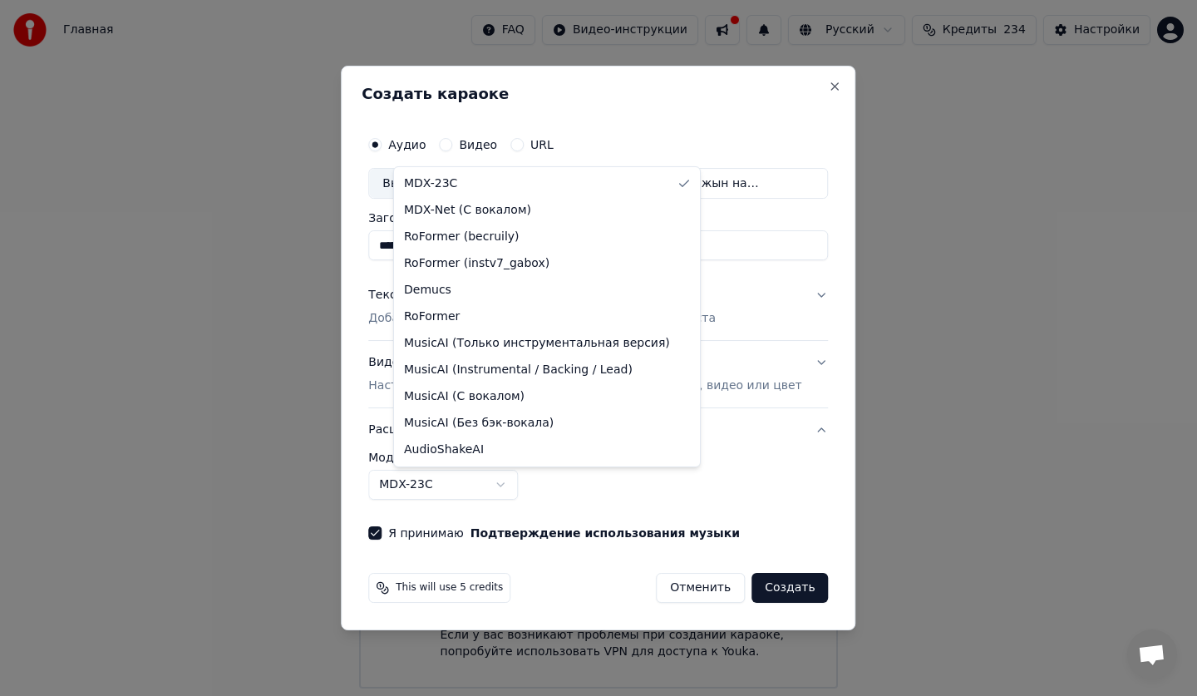
click at [528, 477] on body "**********" at bounding box center [598, 344] width 1197 height 688
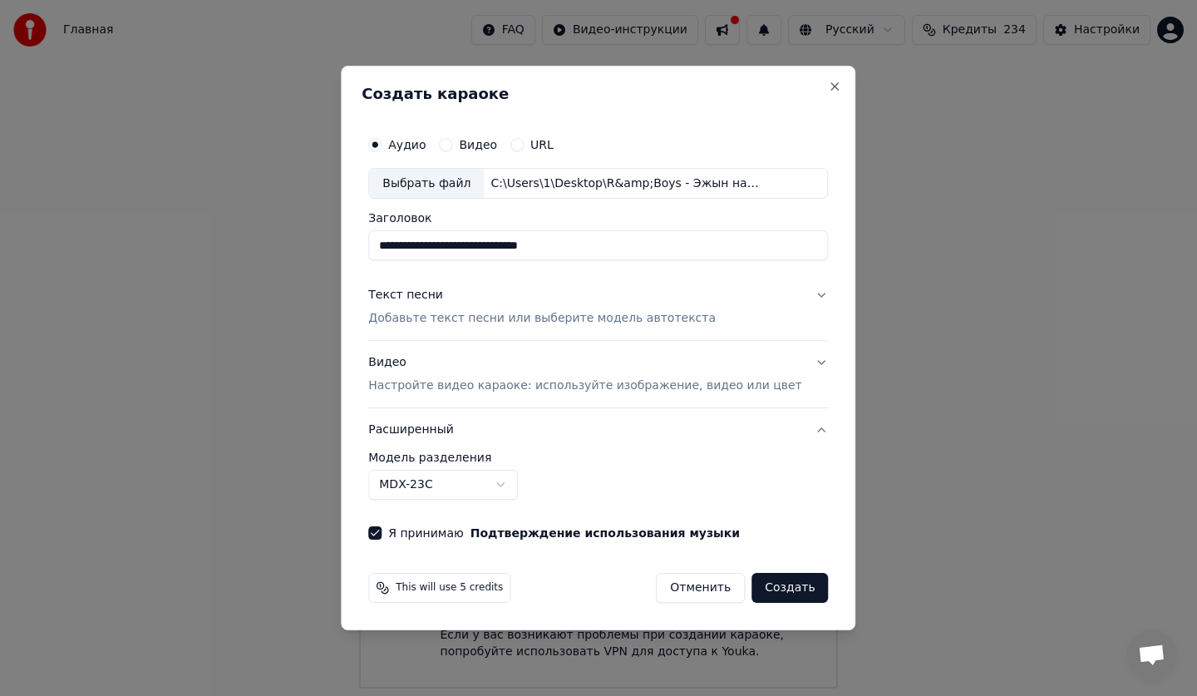
click at [733, 386] on p "Настройте видео караоке: используйте изображение, видео или цвет" at bounding box center [584, 385] width 433 height 17
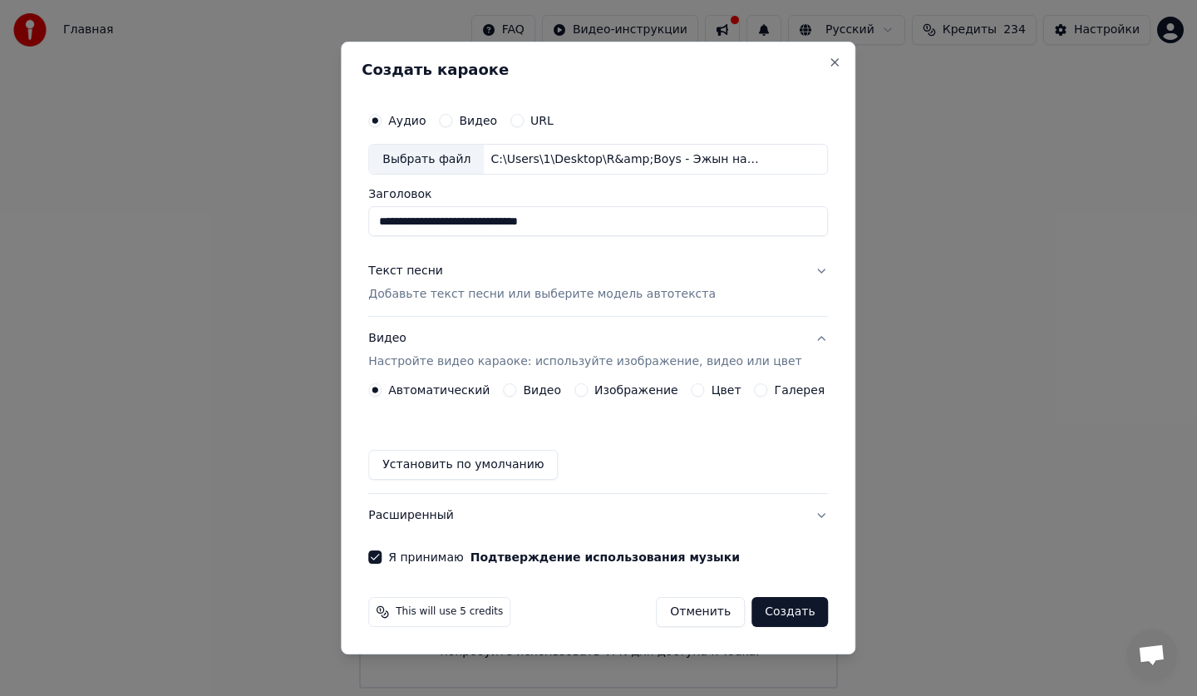
click at [711, 389] on label "Цвет" at bounding box center [726, 390] width 30 height 12
click at [705, 389] on button "Цвет" at bounding box center [697, 389] width 13 height 13
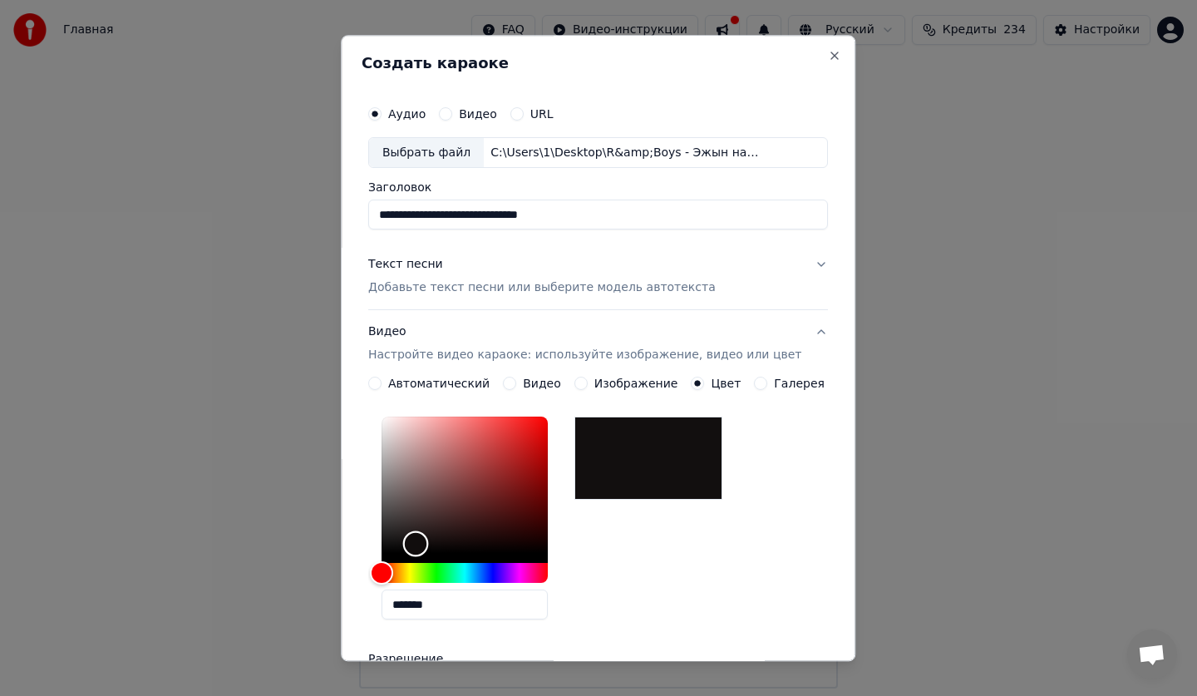
type input "*******"
drag, startPoint x: 450, startPoint y: 536, endPoint x: 392, endPoint y: 543, distance: 57.7
click at [392, 543] on div "Color" at bounding box center [464, 485] width 166 height 136
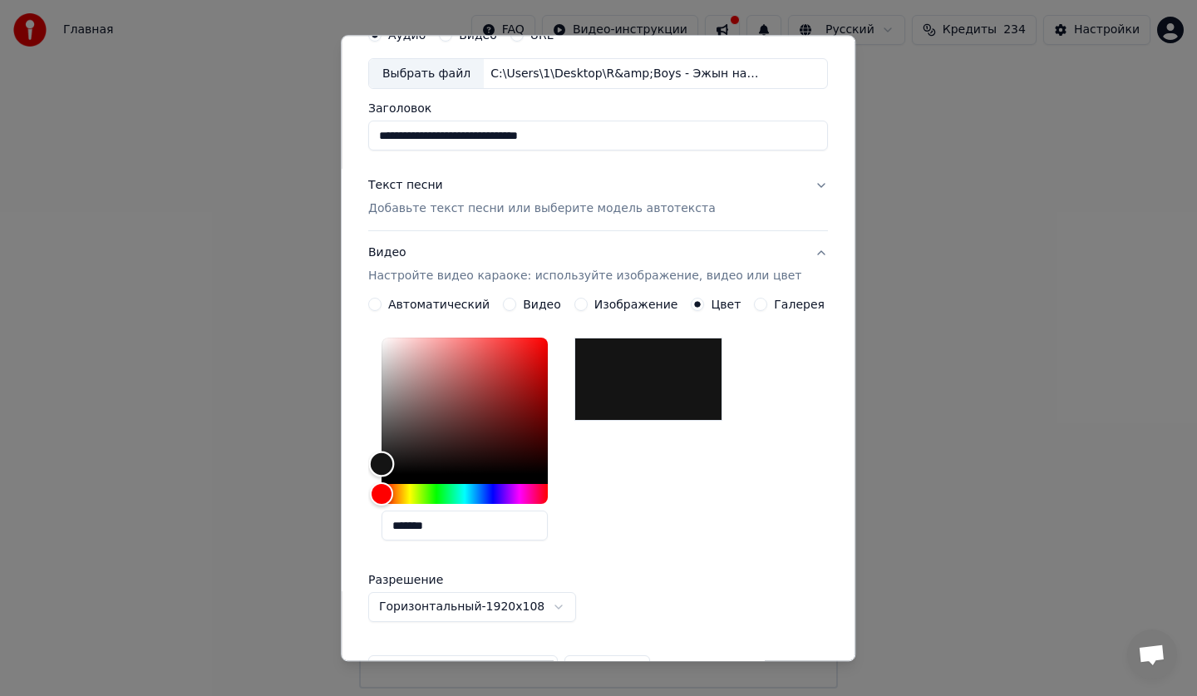
scroll to position [278, 0]
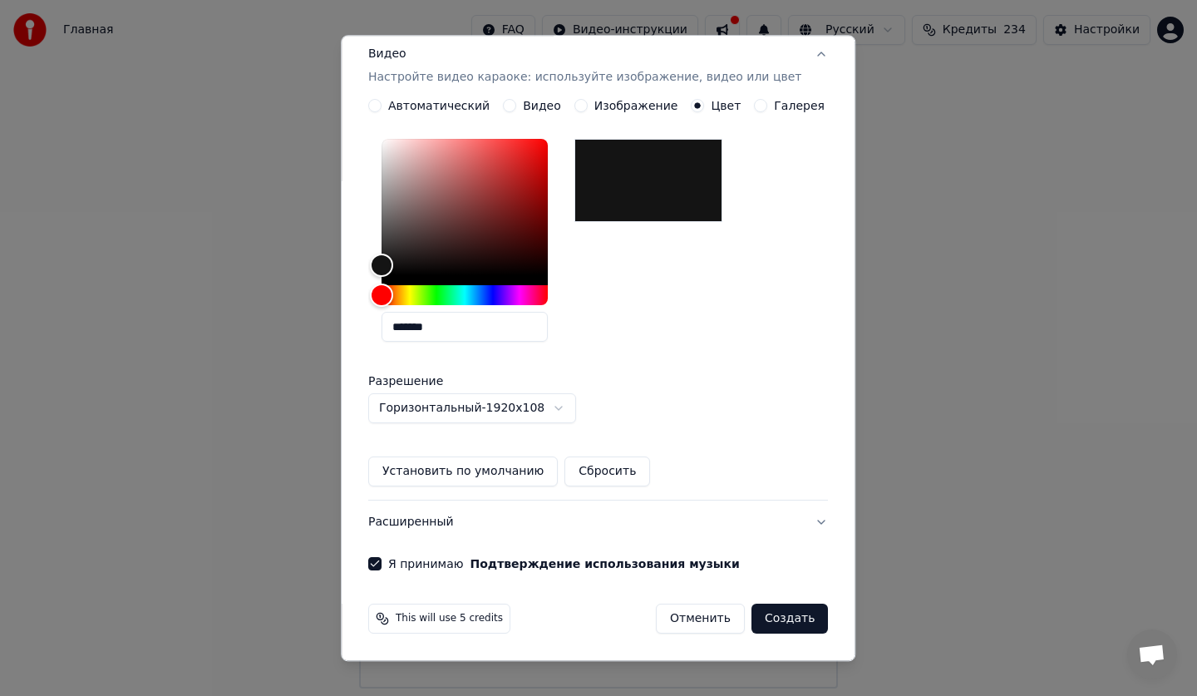
click at [412, 472] on button "Установить по умолчанию" at bounding box center [462, 472] width 189 height 30
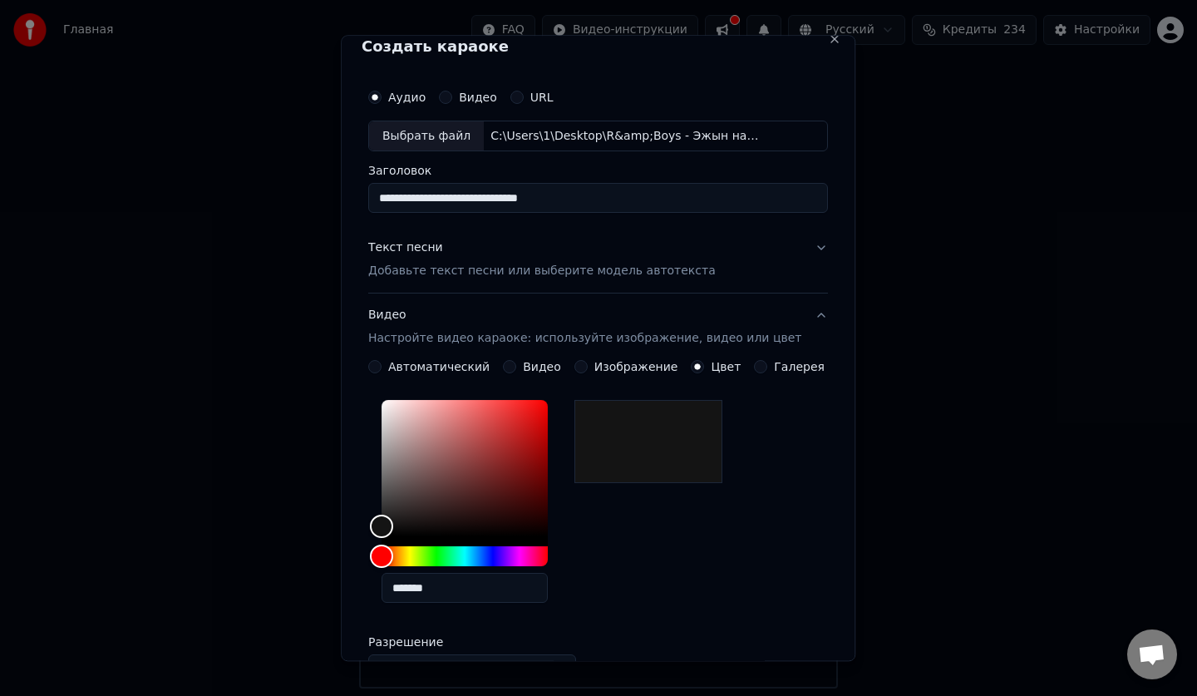
scroll to position [0, 0]
